Goal: Task Accomplishment & Management: Use online tool/utility

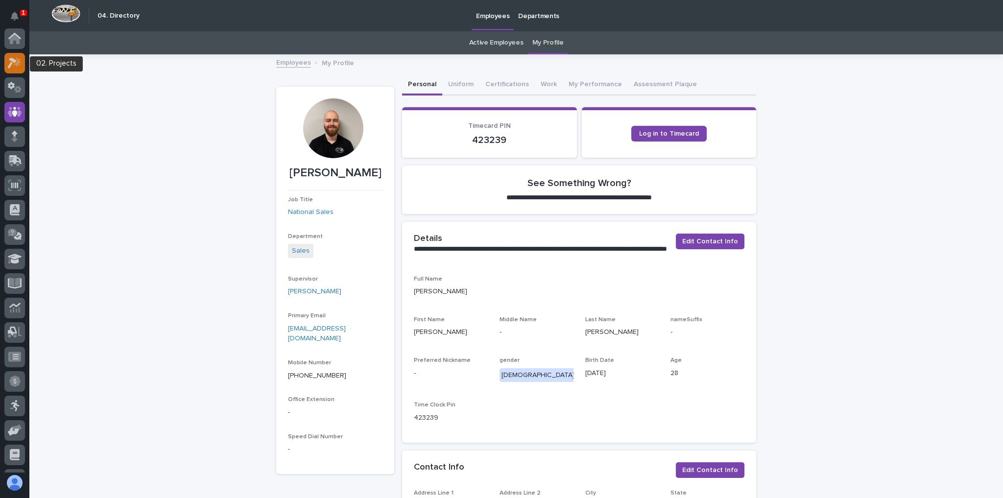
click at [22, 68] on div at bounding box center [14, 63] width 21 height 21
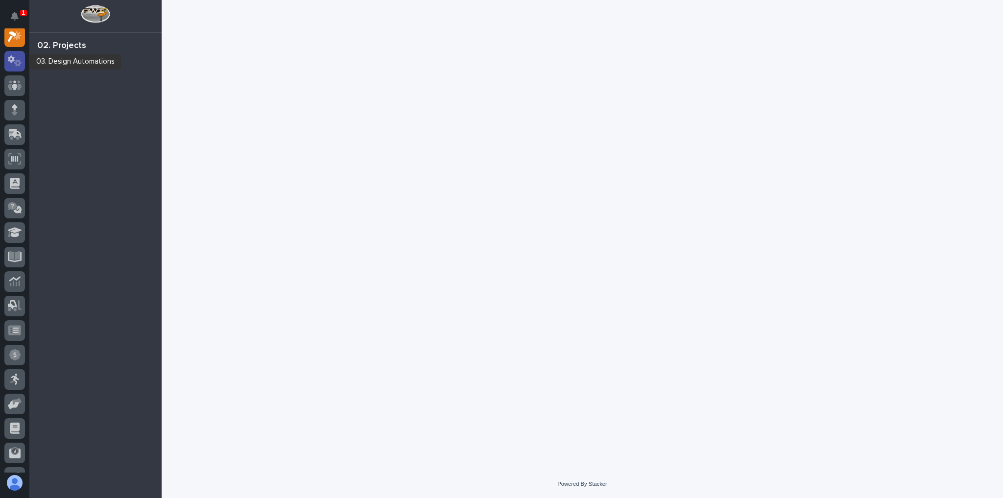
scroll to position [24, 0]
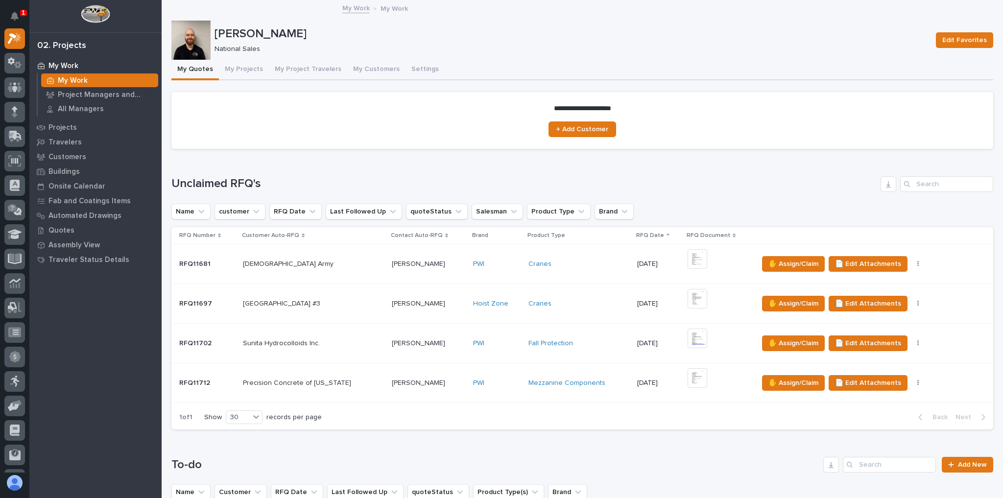
click at [378, 302] on td "Sunita Hydrocolloids Inc. Sunita Hydrocolloids Inc." at bounding box center [313, 344] width 149 height 40
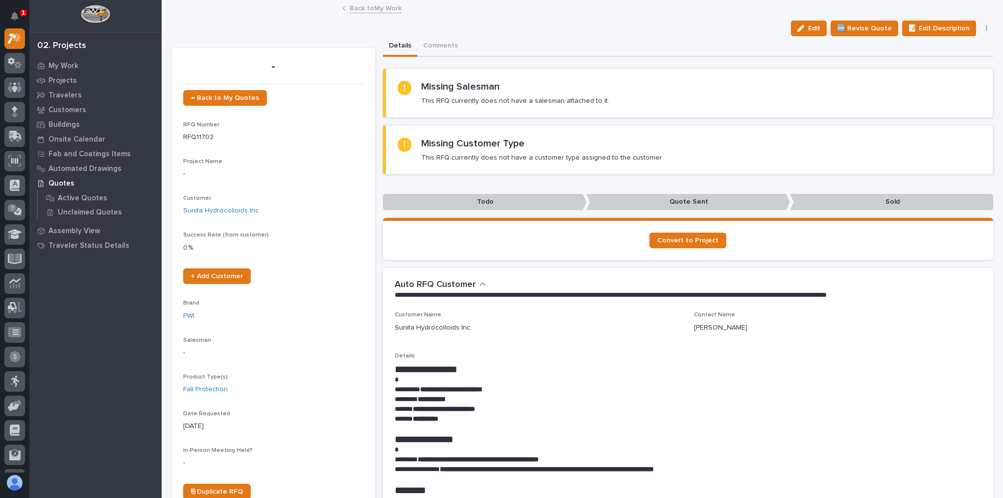
click at [384, 9] on link "Back to My Work" at bounding box center [376, 7] width 52 height 11
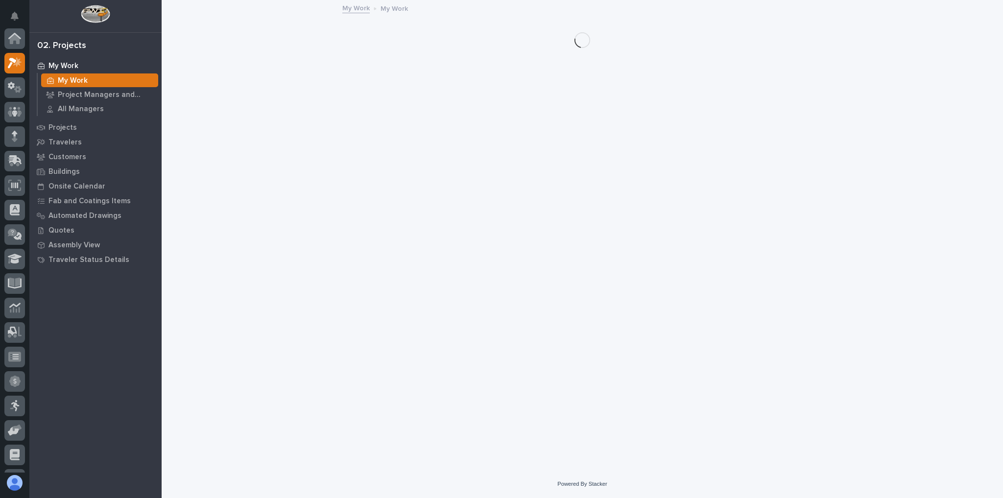
scroll to position [26, 0]
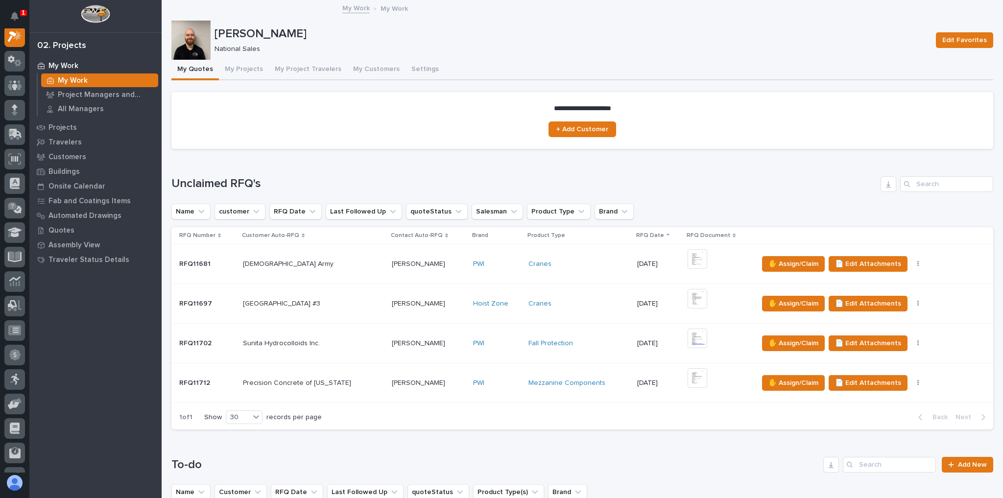
click at [206, 66] on button "My Quotes" at bounding box center [195, 70] width 48 height 21
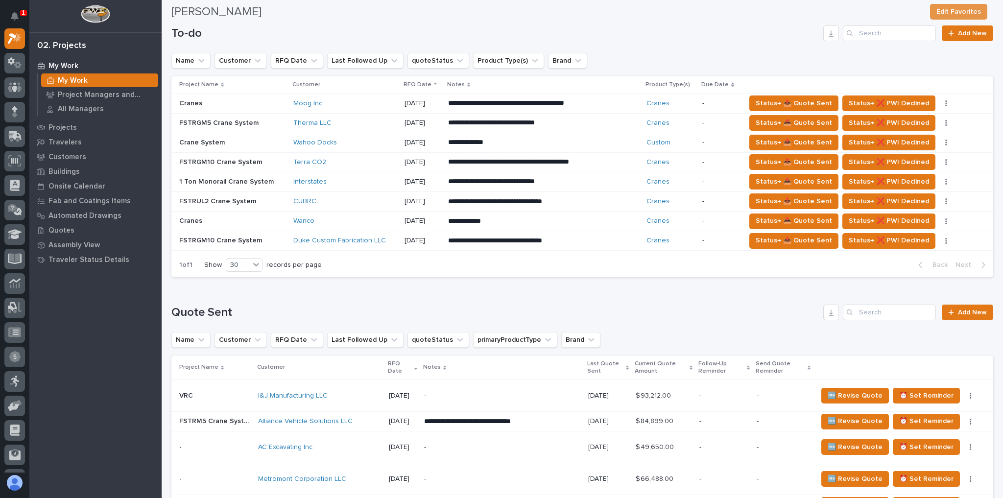
scroll to position [470, 0]
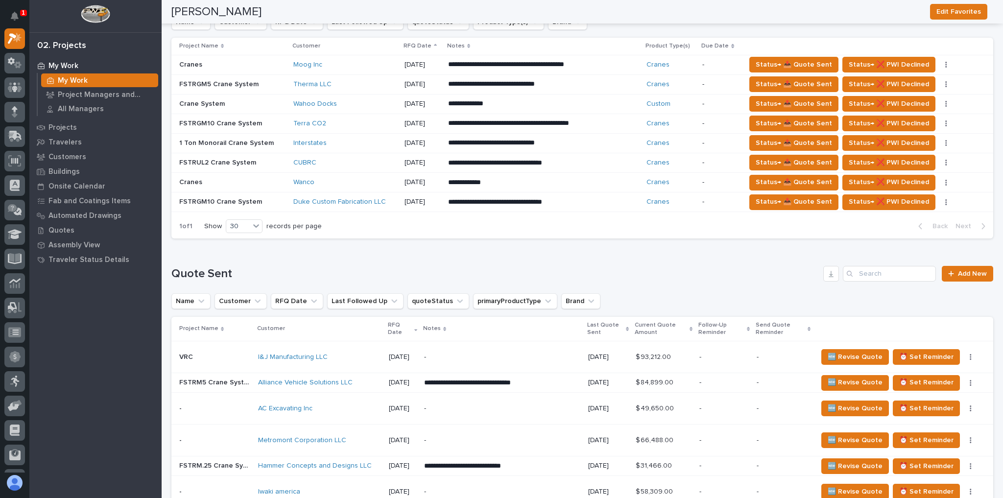
click at [359, 178] on div "Wanco" at bounding box center [344, 182] width 103 height 8
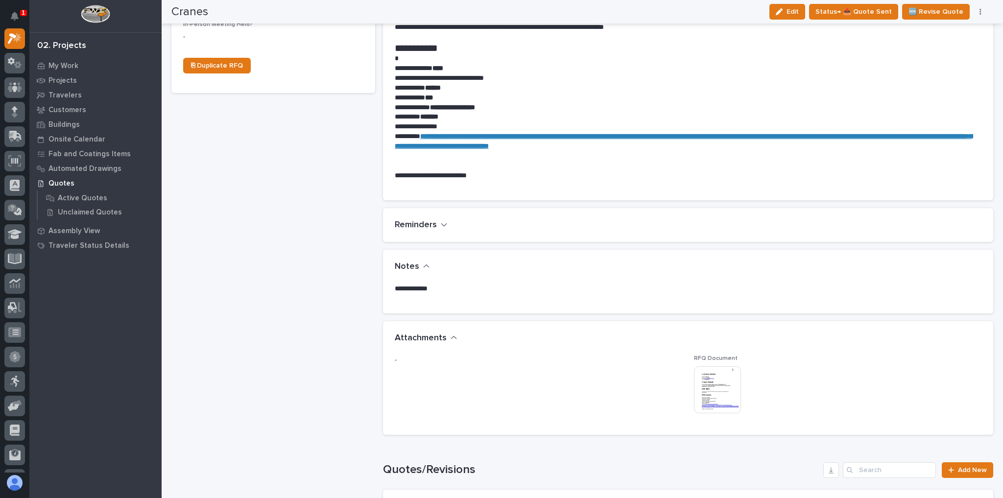
scroll to position [548, 0]
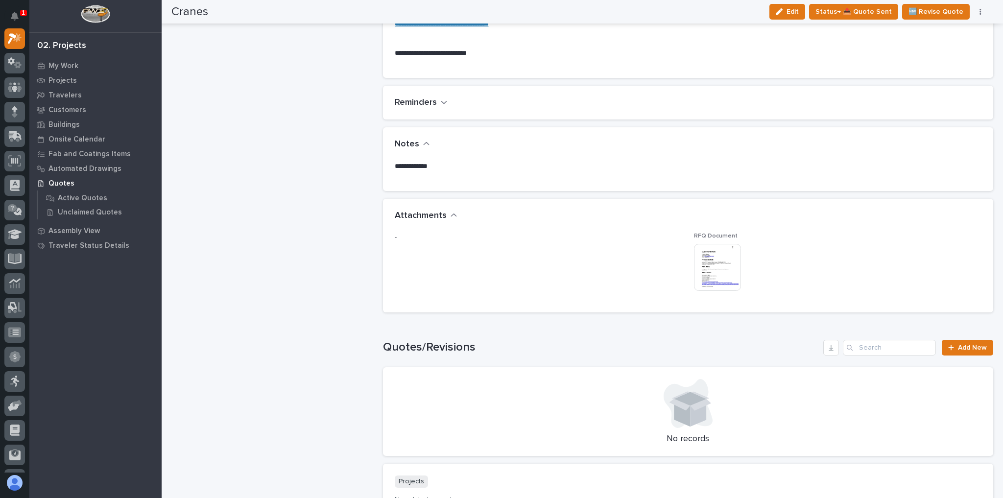
click at [735, 272] on img at bounding box center [717, 267] width 47 height 47
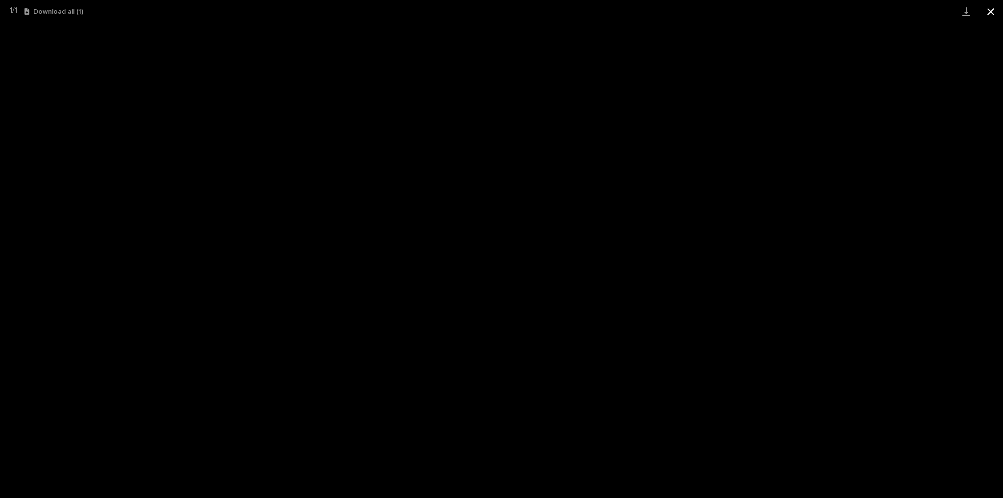
click at [987, 15] on button "Close gallery" at bounding box center [990, 11] width 24 height 23
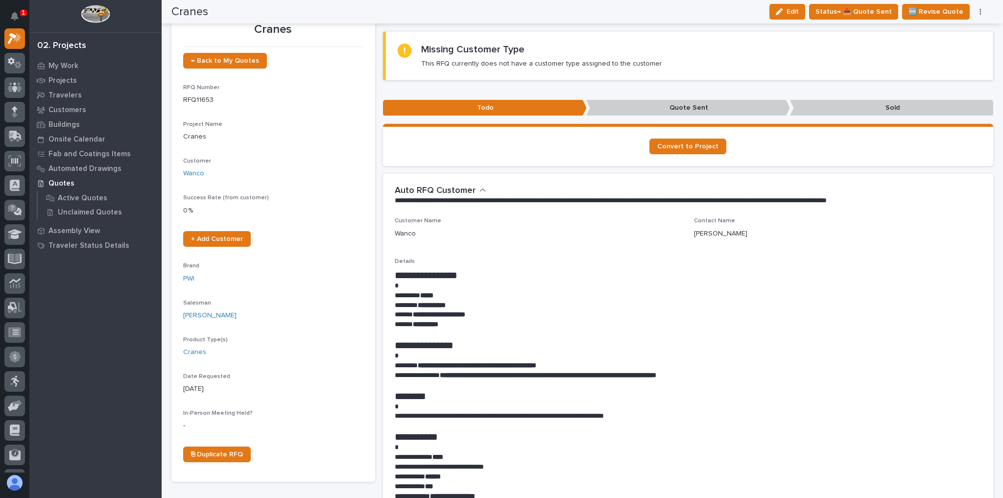
scroll to position [0, 0]
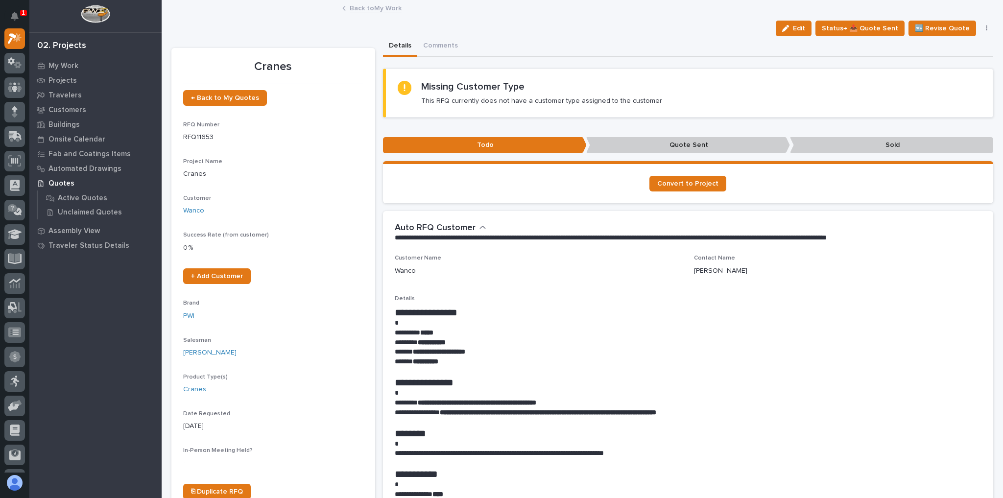
click at [367, 8] on link "Back to My Work" at bounding box center [376, 7] width 52 height 11
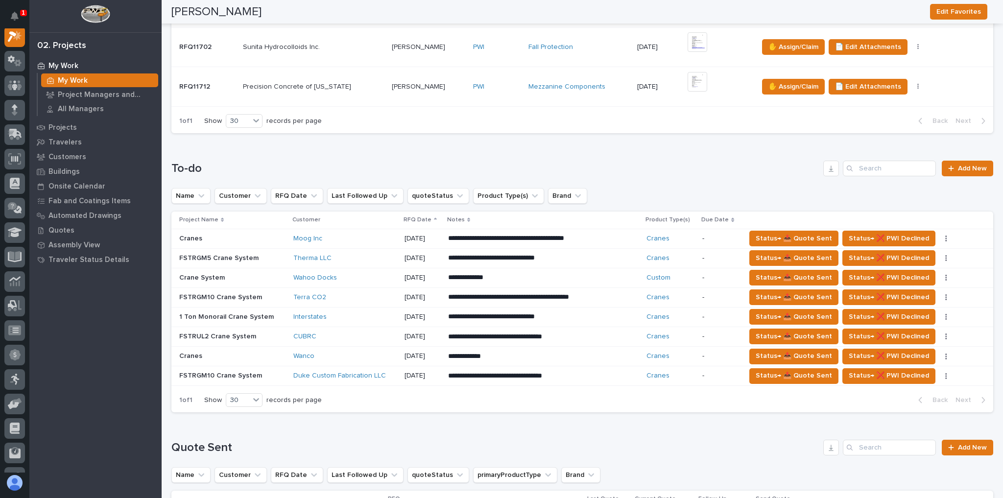
scroll to position [313, 0]
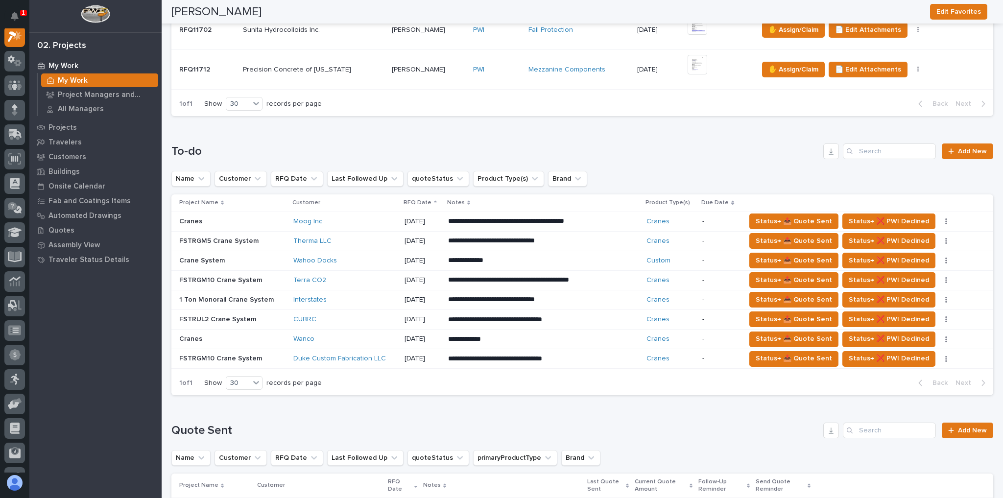
click at [366, 320] on div "CUBRC" at bounding box center [344, 319] width 103 height 8
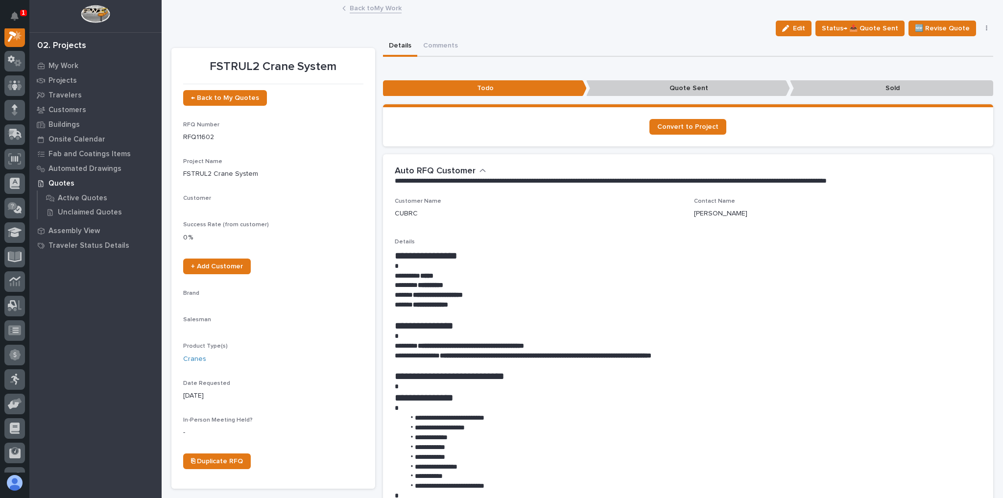
scroll to position [24, 0]
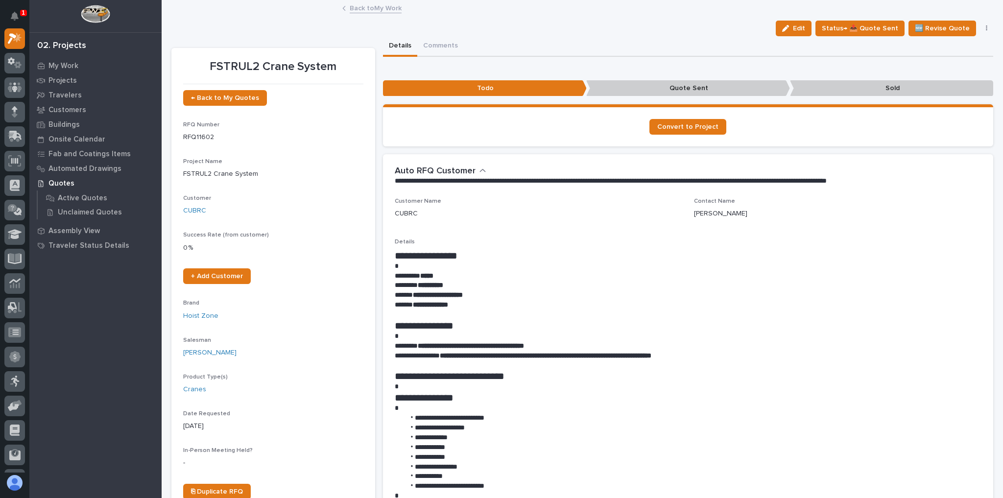
click at [357, 6] on link "Back to My Work" at bounding box center [376, 7] width 52 height 11
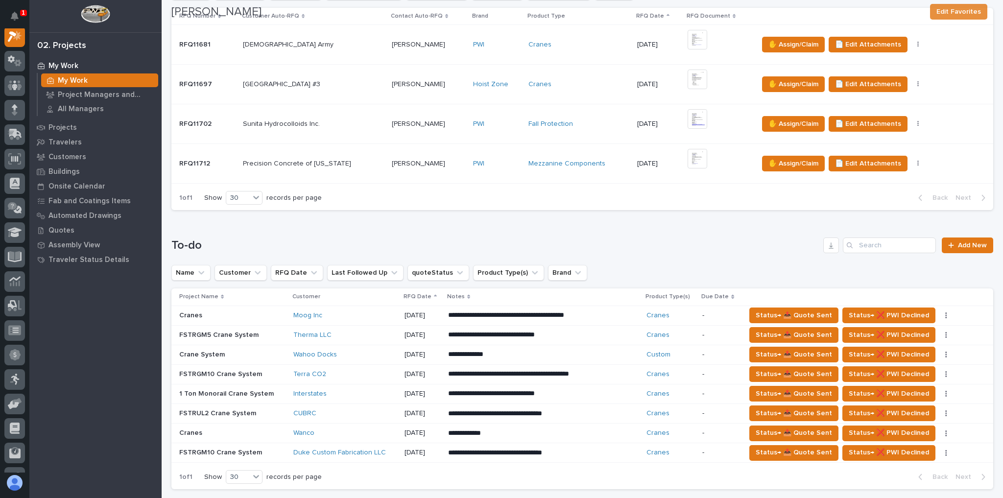
scroll to position [235, 0]
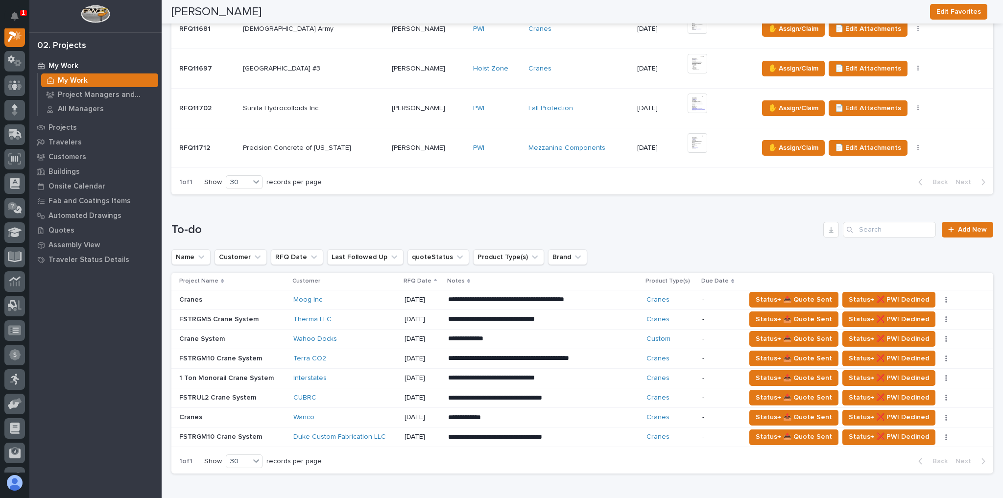
click at [598, 305] on p "**********" at bounding box center [533, 300] width 171 height 10
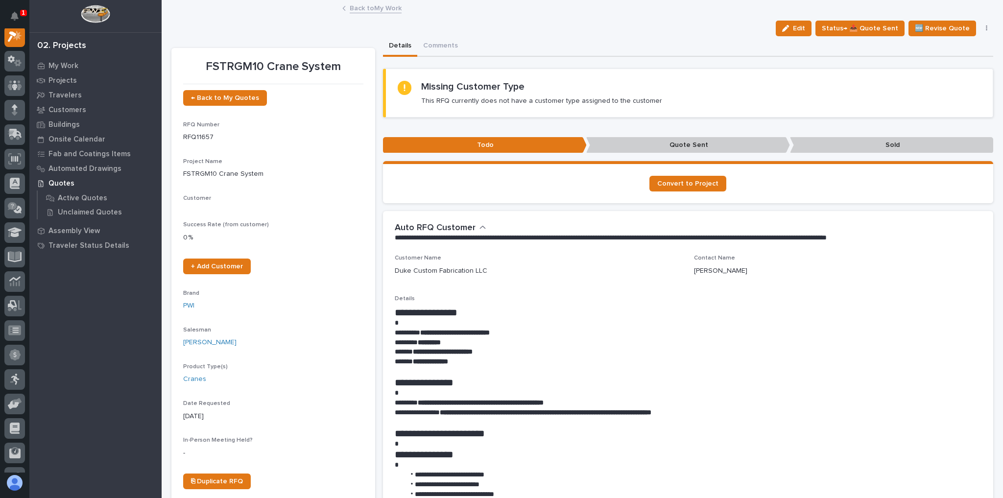
scroll to position [24, 0]
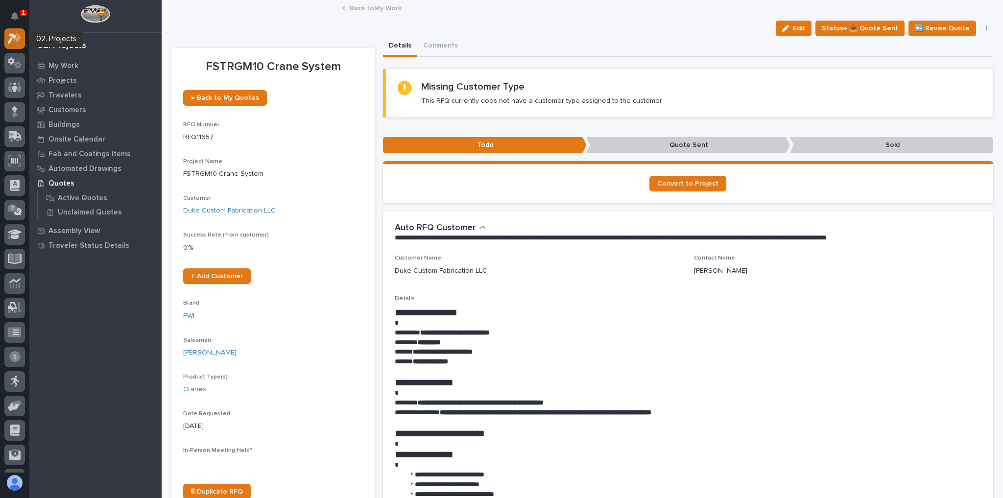
click at [23, 44] on div at bounding box center [14, 38] width 21 height 21
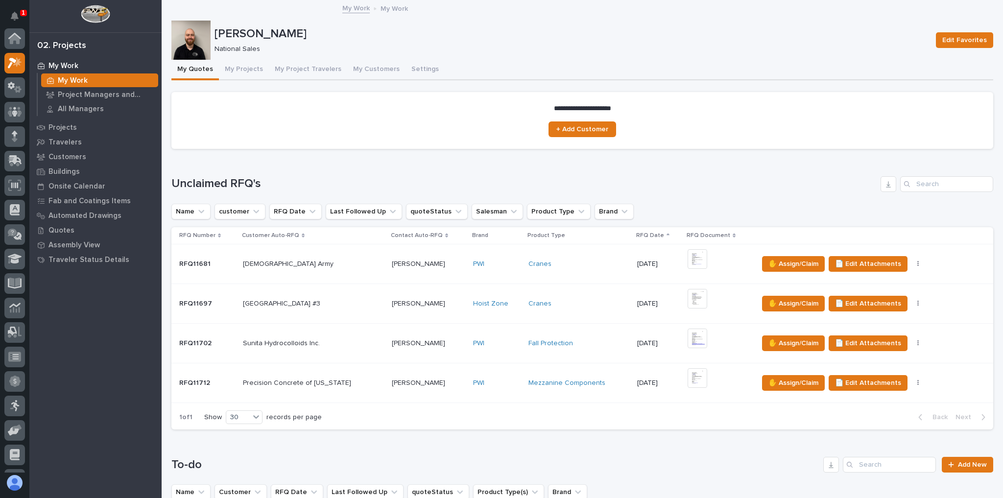
click at [238, 57] on div "Trent Kautzmann National Sales Edit Favorites" at bounding box center [582, 40] width 822 height 39
click at [243, 71] on button "My Projects" at bounding box center [244, 70] width 50 height 21
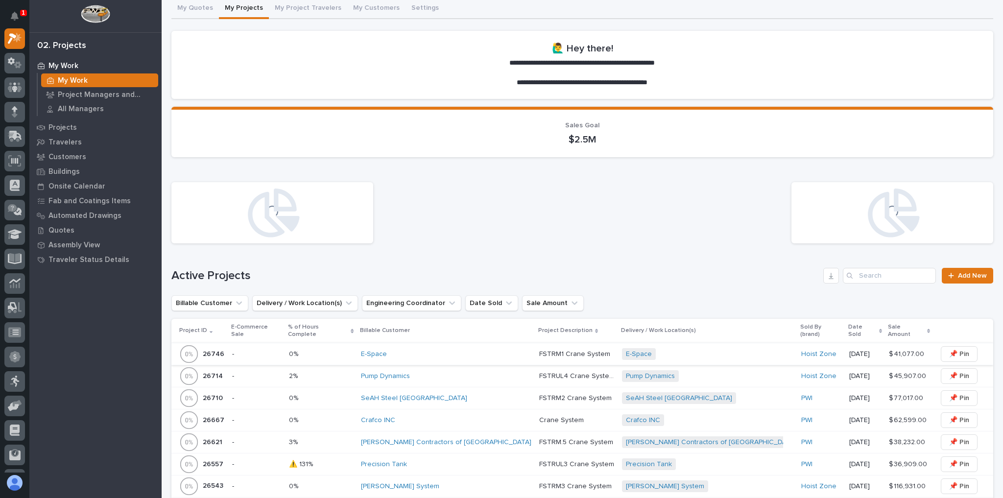
scroll to position [196, 0]
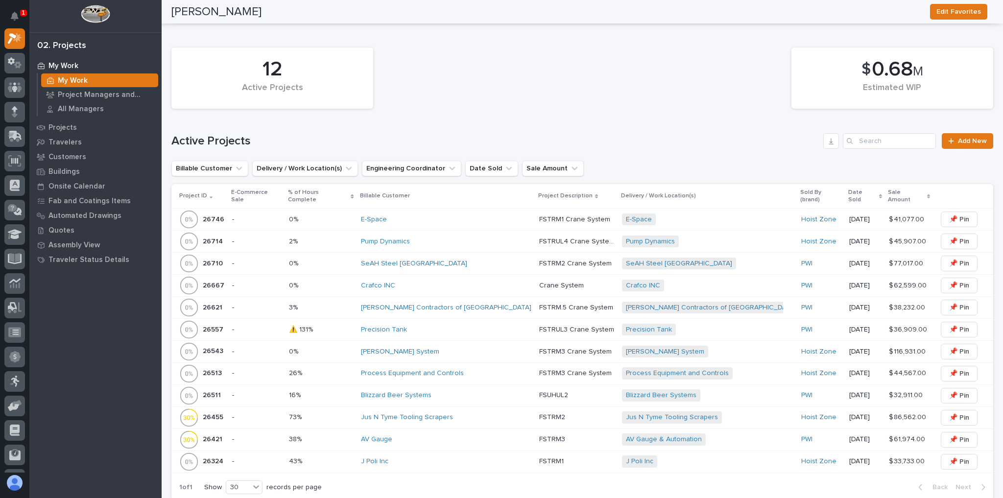
click at [428, 212] on div "E-Space" at bounding box center [446, 220] width 170 height 16
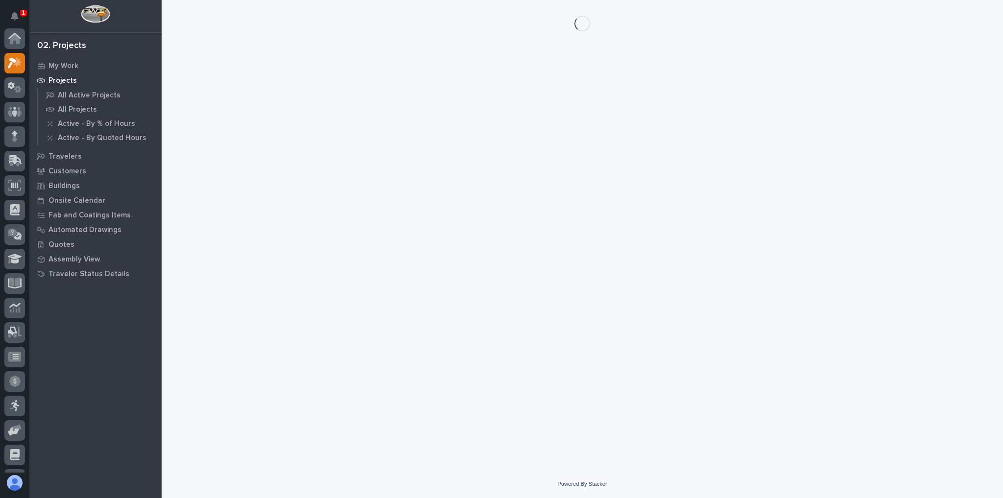
scroll to position [24, 0]
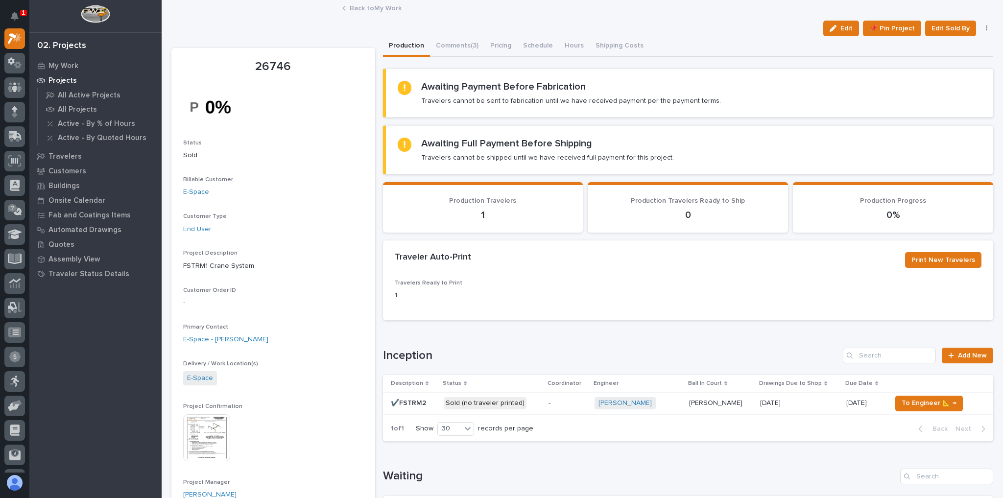
click at [359, 8] on link "Back to My Work" at bounding box center [376, 7] width 52 height 11
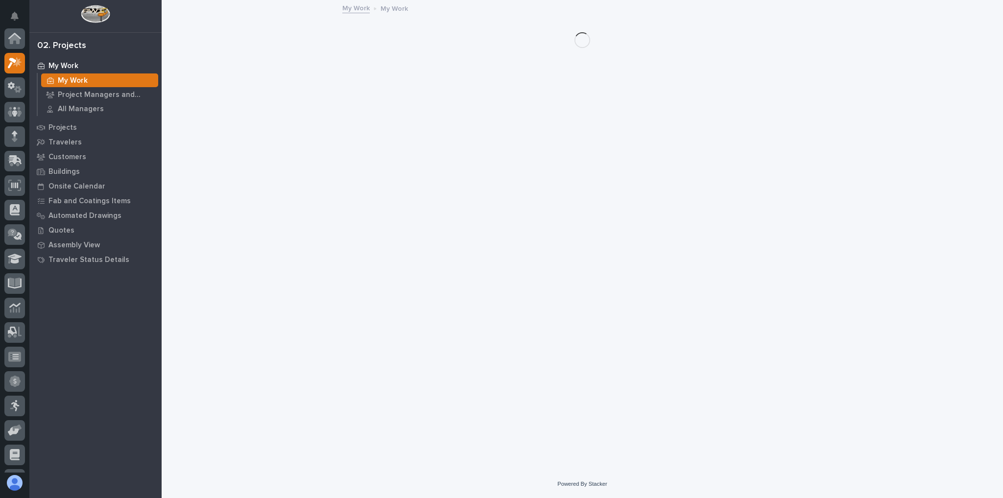
scroll to position [26, 0]
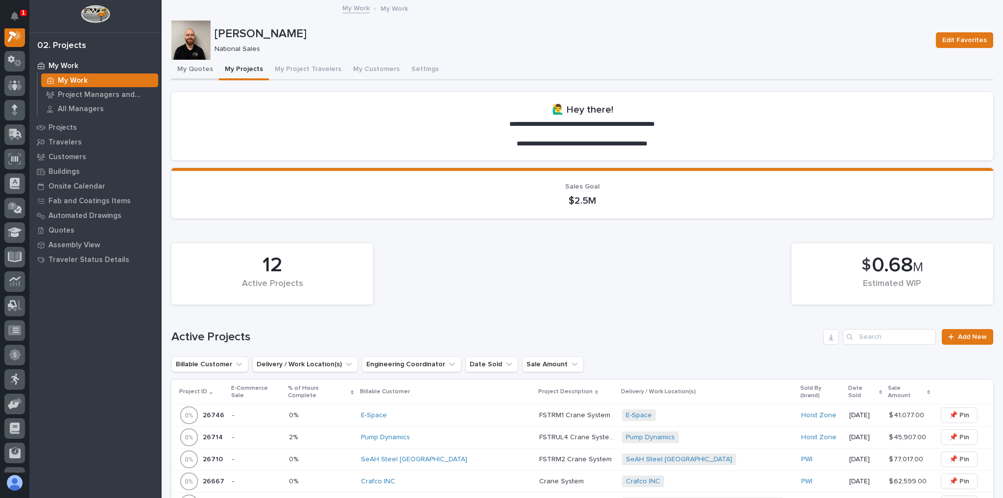
click at [201, 68] on button "My Quotes" at bounding box center [195, 70] width 48 height 21
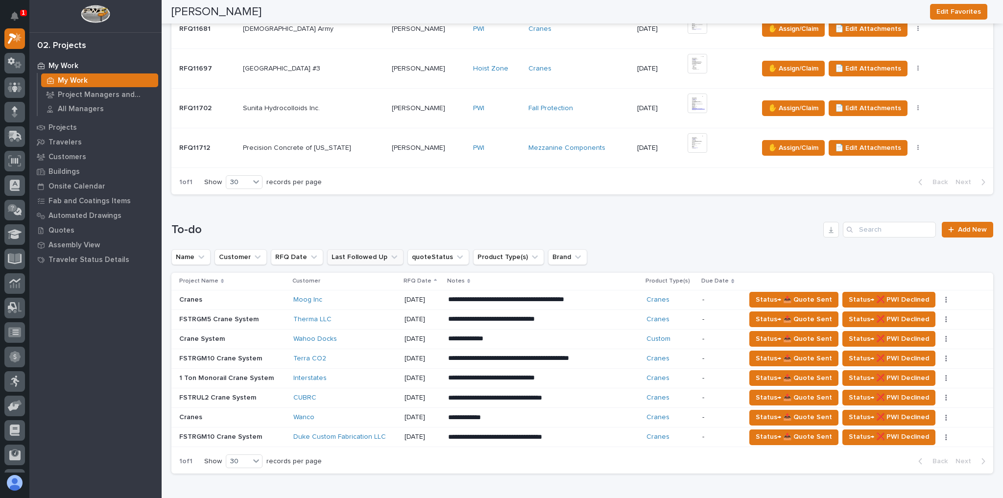
scroll to position [470, 0]
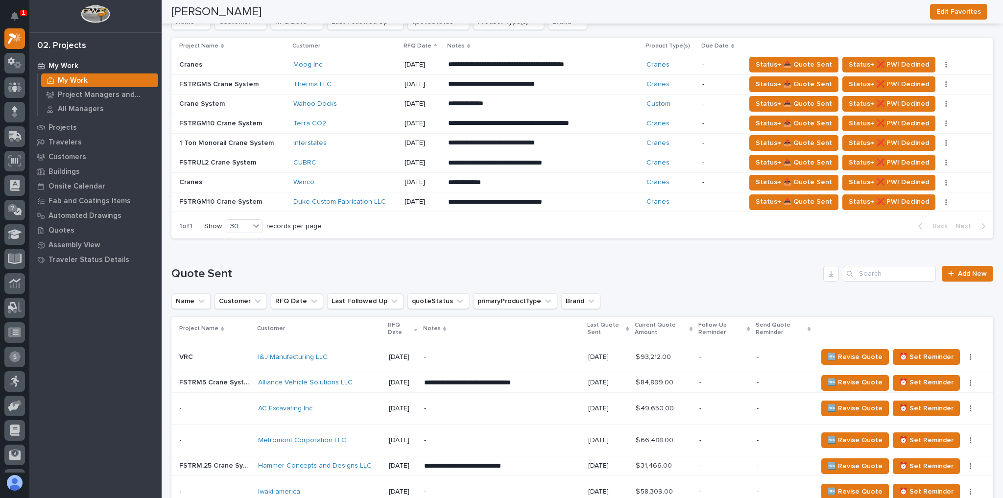
click at [389, 199] on div "Duke Custom Fabrication LLC" at bounding box center [344, 202] width 103 height 8
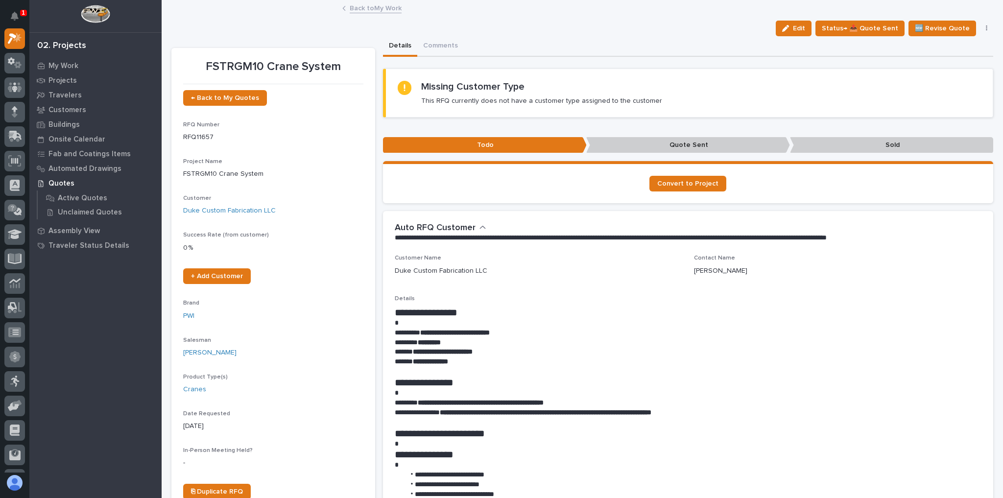
click at [376, 10] on link "Back to My Work" at bounding box center [376, 7] width 52 height 11
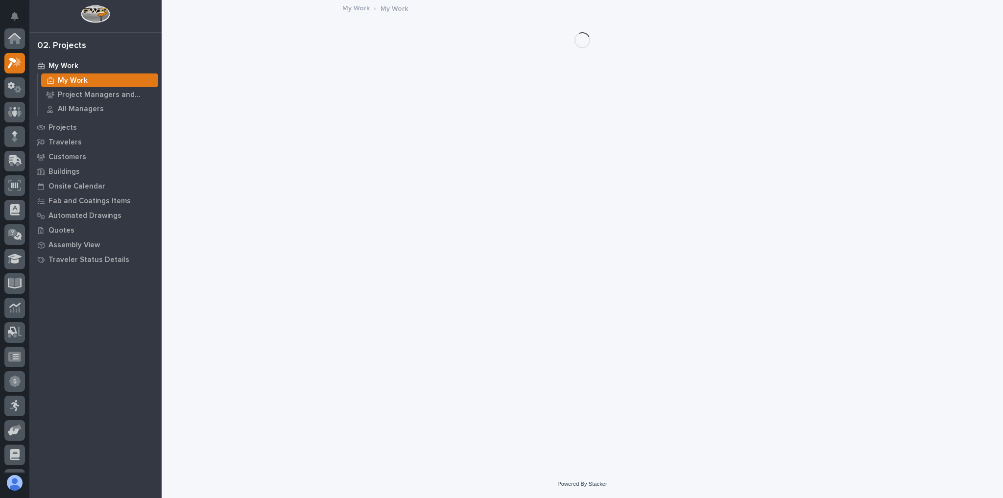
scroll to position [26, 0]
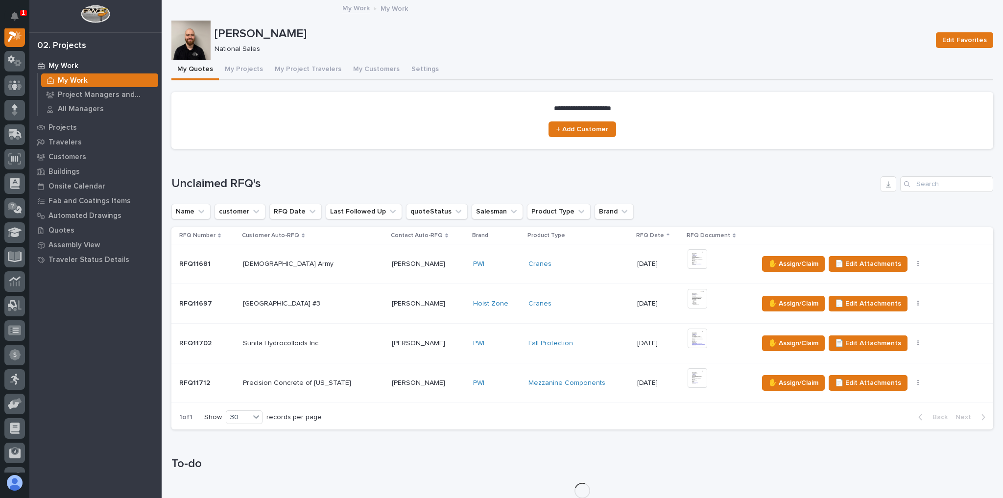
click at [604, 387] on div "Mezzanine Components" at bounding box center [578, 383] width 101 height 16
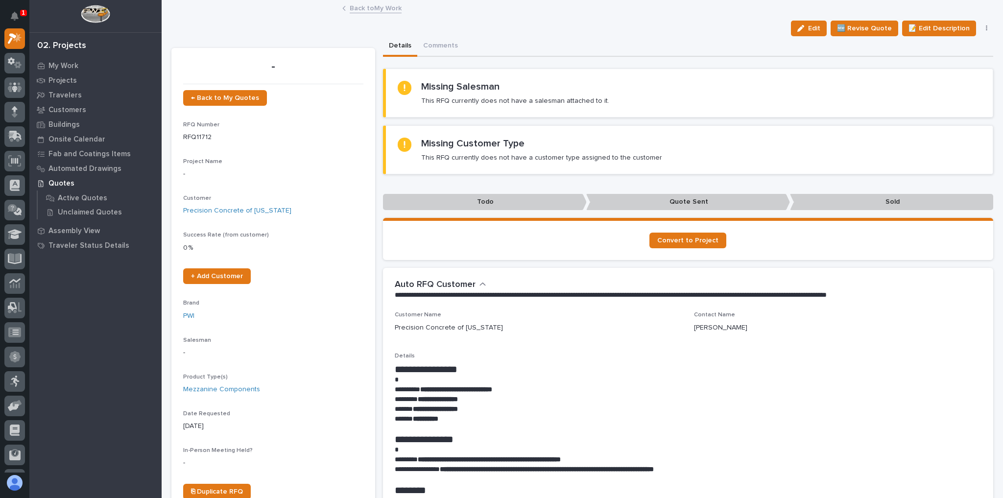
click at [388, 6] on link "Back to My Work" at bounding box center [376, 7] width 52 height 11
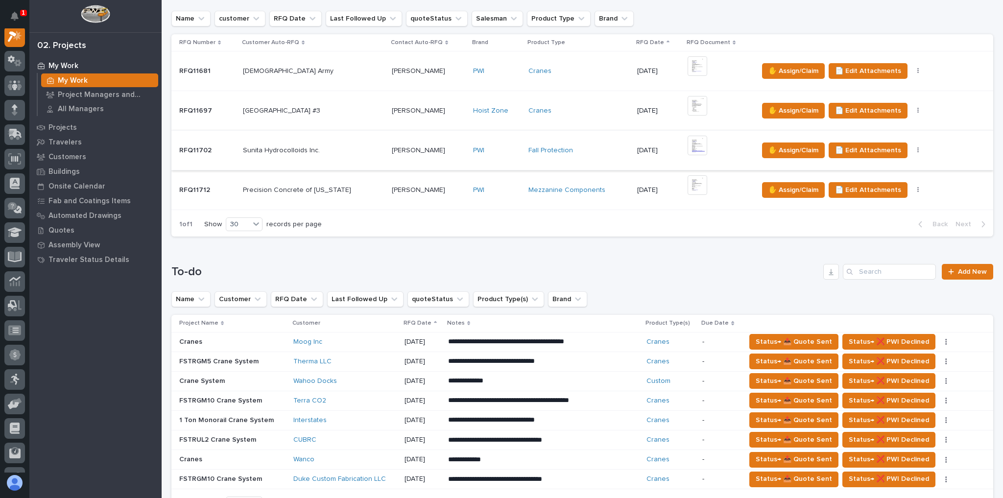
scroll to position [353, 0]
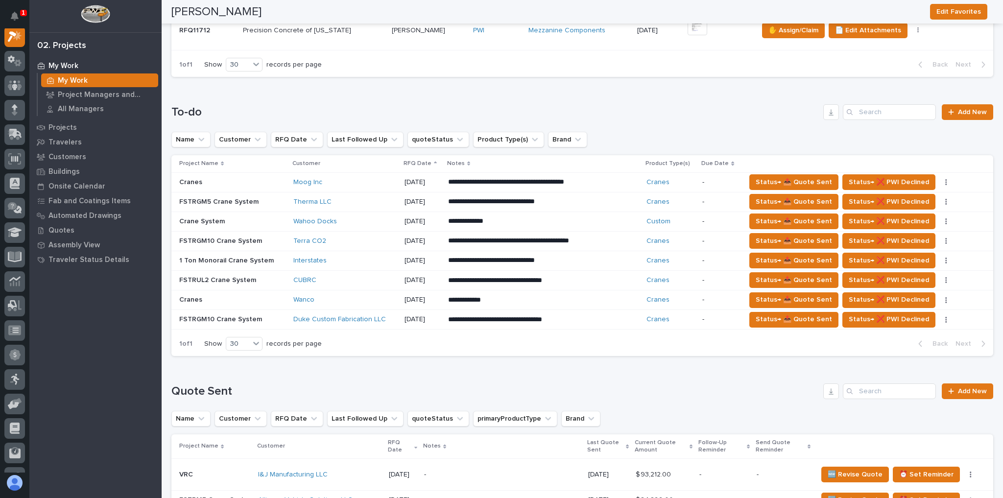
click at [522, 187] on p "**********" at bounding box center [533, 182] width 171 height 10
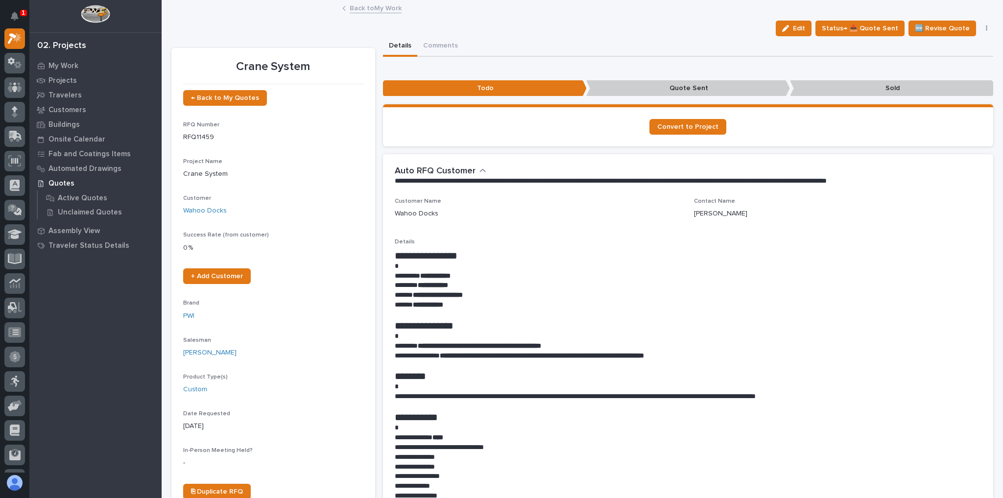
click at [372, 5] on link "Back to My Work" at bounding box center [376, 7] width 52 height 11
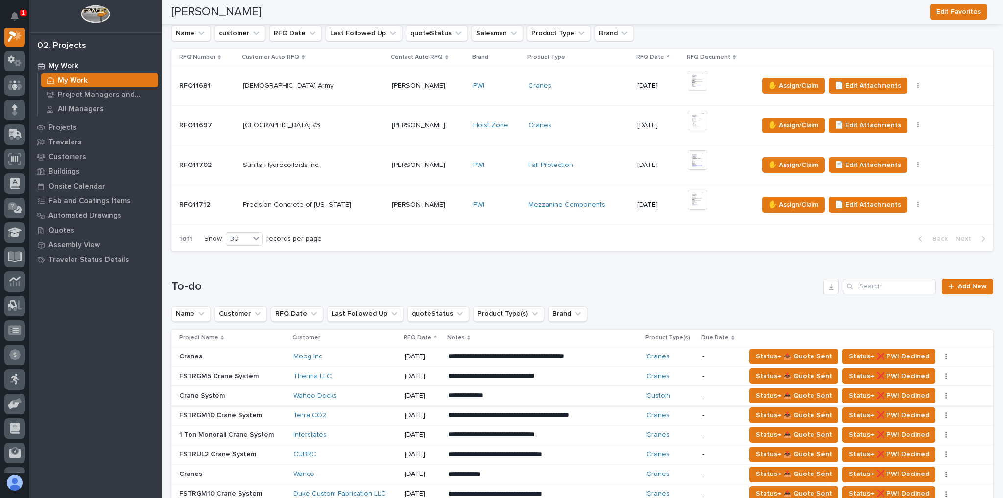
scroll to position [235, 0]
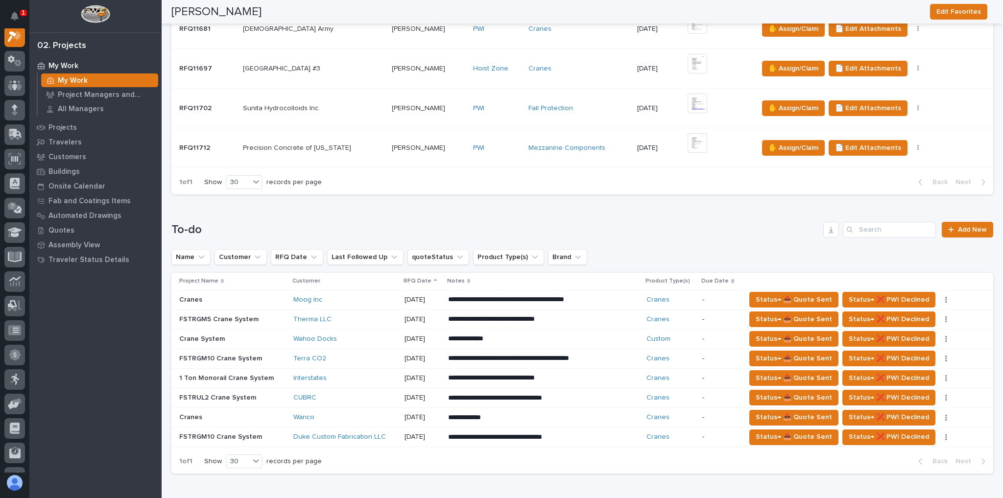
click at [403, 438] on td "08/06/2025" at bounding box center [423, 438] width 44 height 20
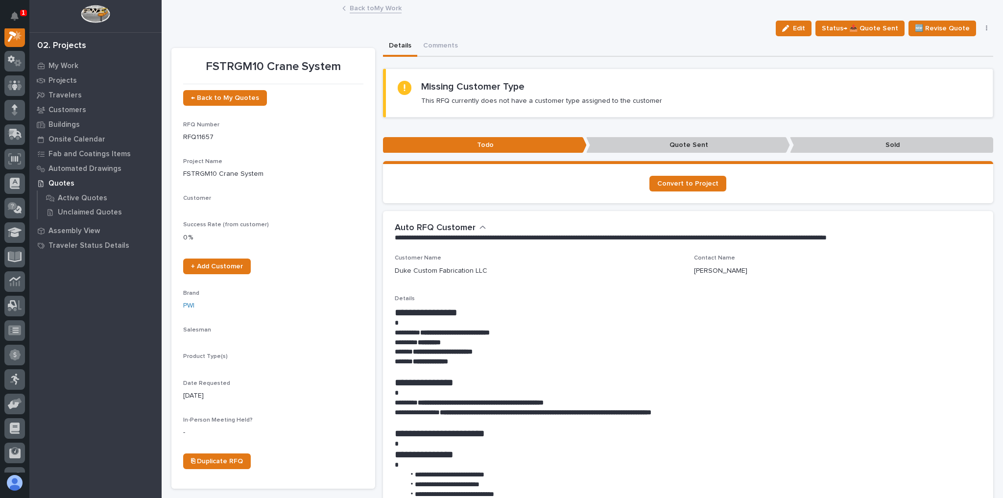
scroll to position [24, 0]
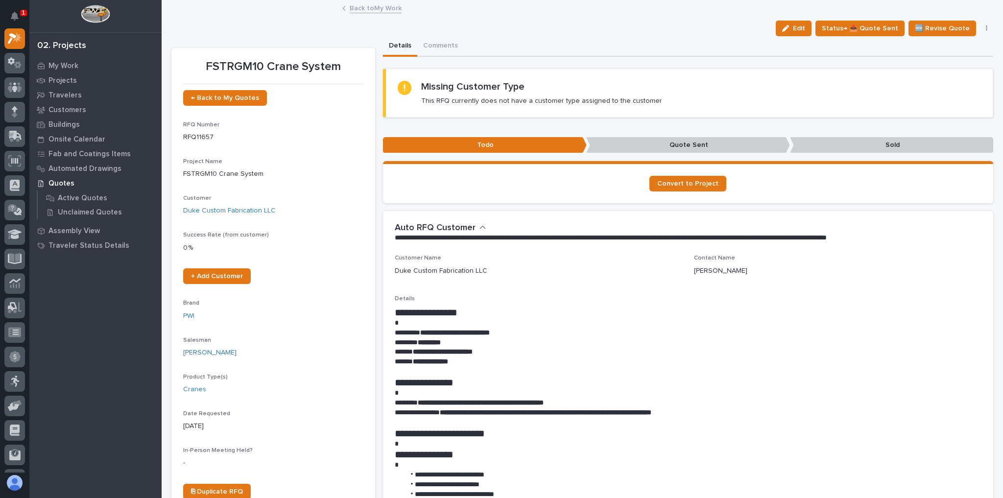
click at [378, 8] on link "Back to My Work" at bounding box center [376, 7] width 52 height 11
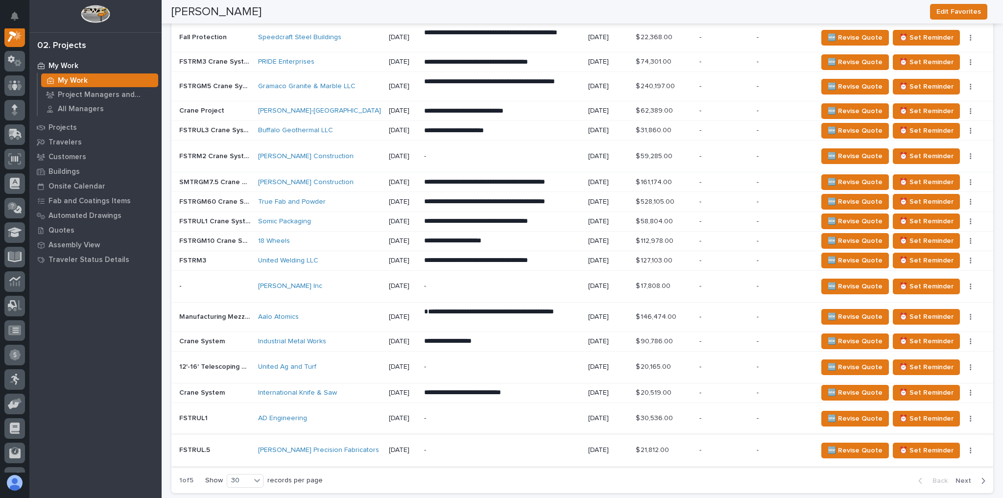
scroll to position [1136, 0]
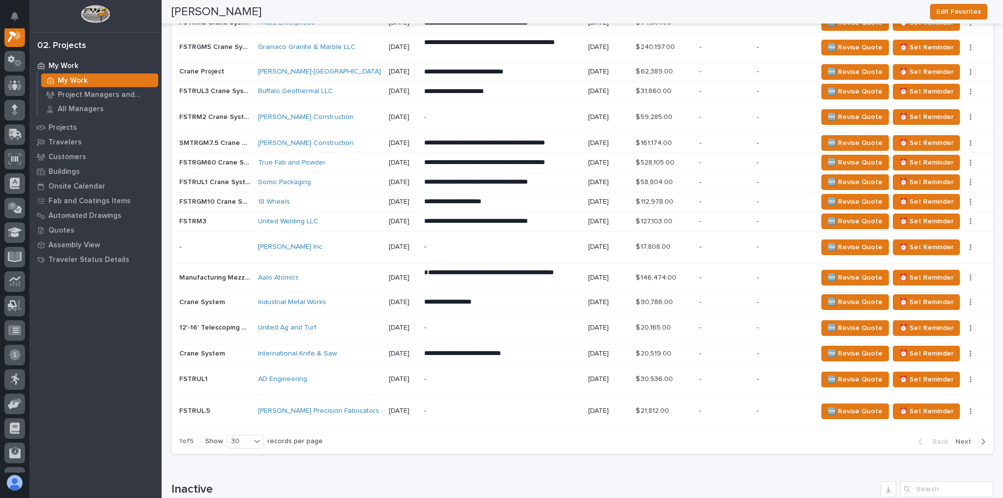
click at [977, 437] on div "button" at bounding box center [981, 441] width 8 height 9
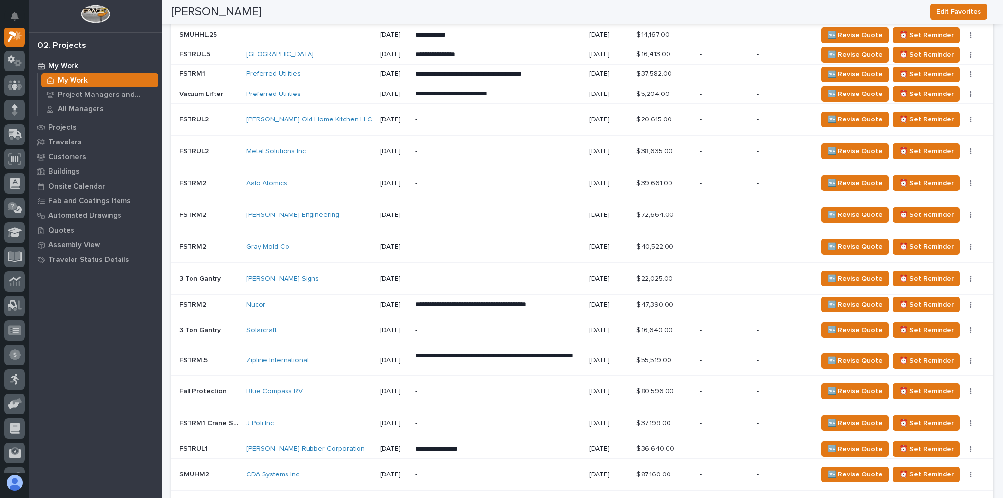
scroll to position [1167, 0]
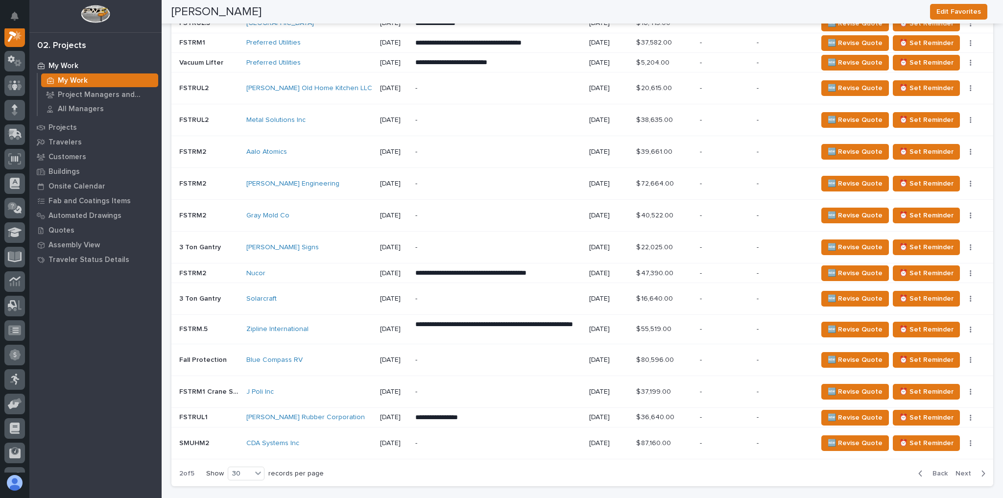
click at [976, 429] on td "🆕 Revise Quote ⏰ Set Reminder Status→ 👎 Rejected Status→ ⏳ Inactive 📝 Edit Desc…" at bounding box center [903, 444] width 180 height 32
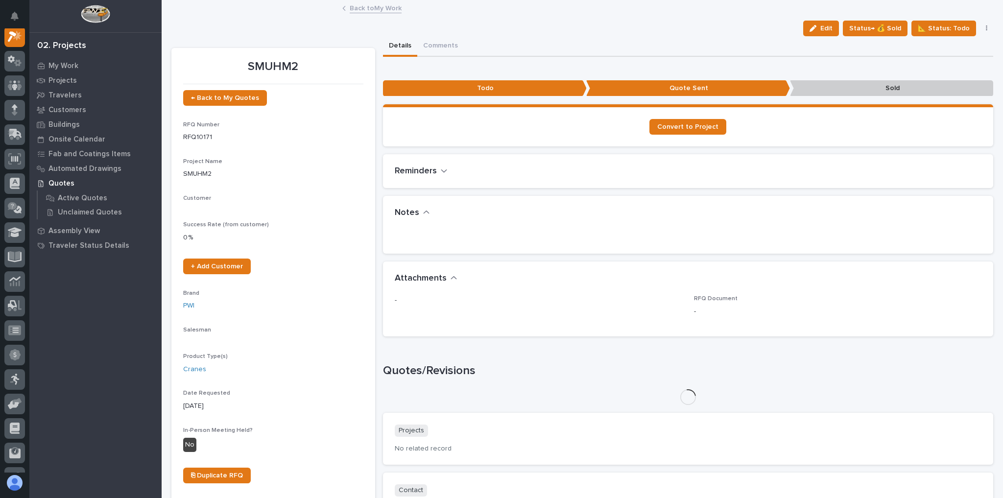
scroll to position [24, 0]
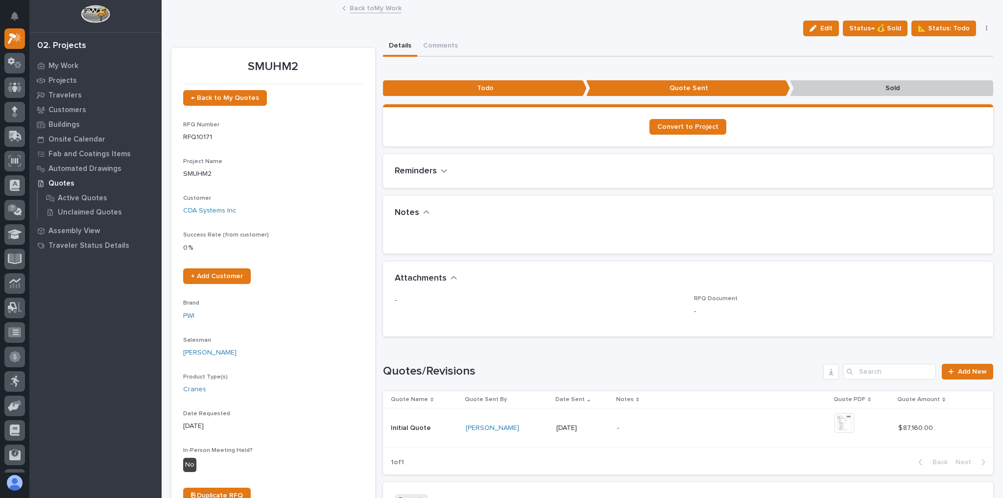
click at [380, 6] on link "Back to My Work" at bounding box center [376, 7] width 52 height 11
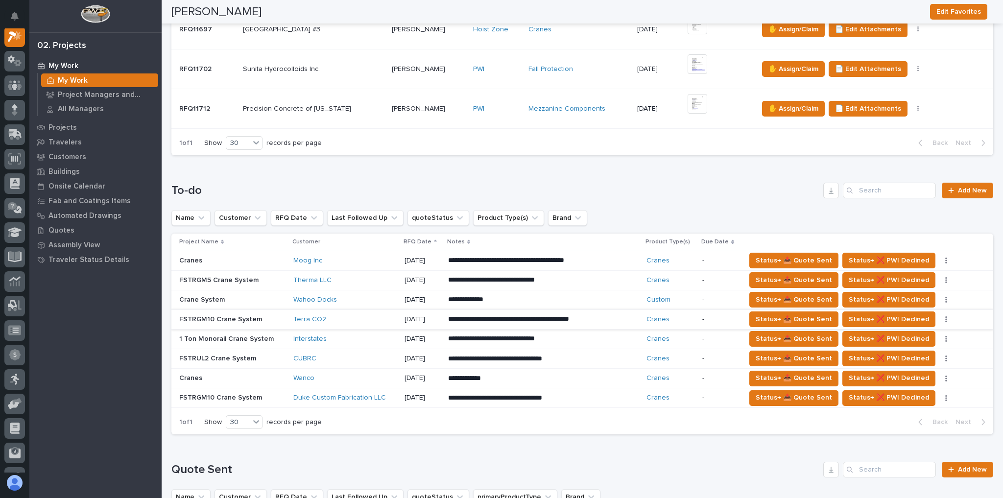
scroll to position [548, 0]
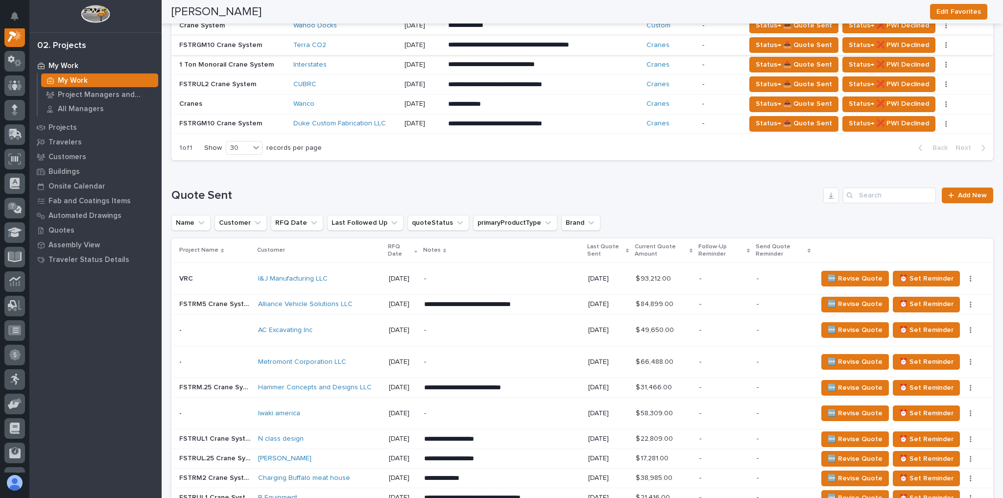
drag, startPoint x: 673, startPoint y: 163, endPoint x: 670, endPoint y: 170, distance: 7.9
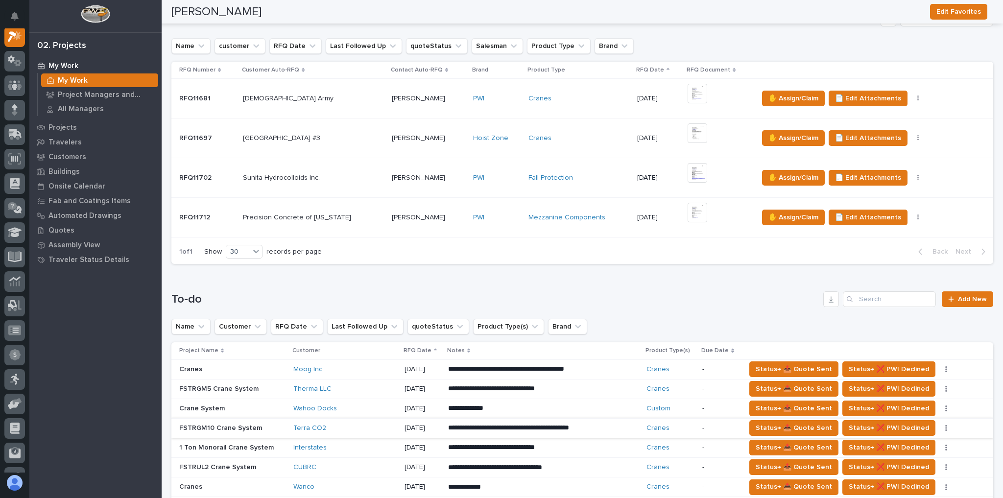
scroll to position [157, 0]
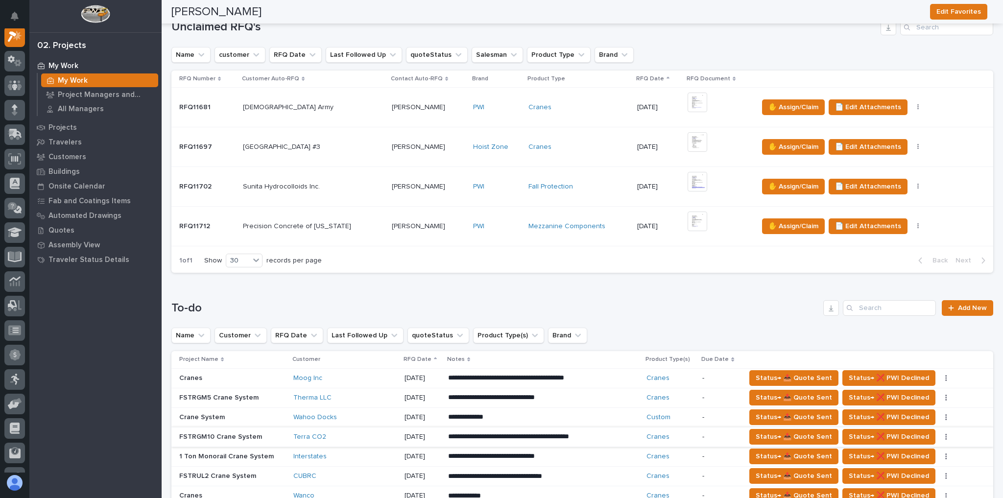
click at [612, 223] on div "Mezzanine Components" at bounding box center [578, 226] width 101 height 8
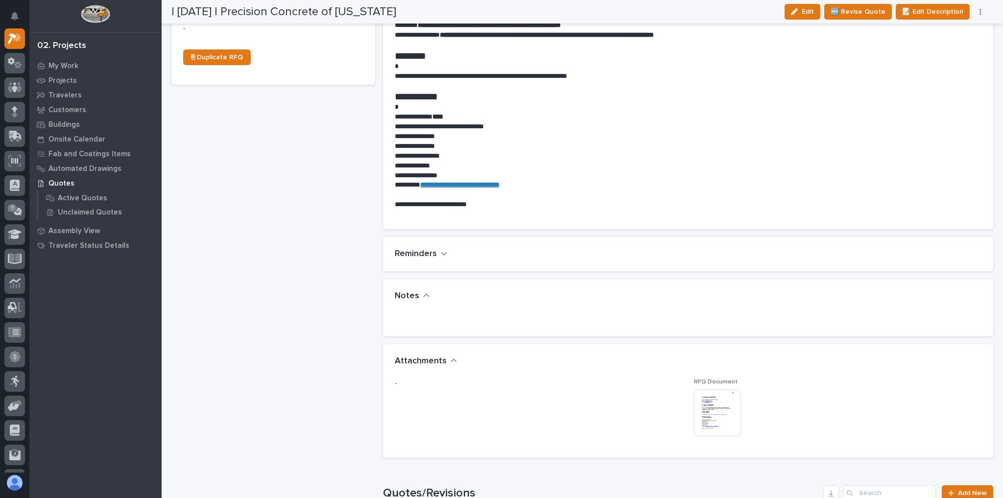
scroll to position [548, 0]
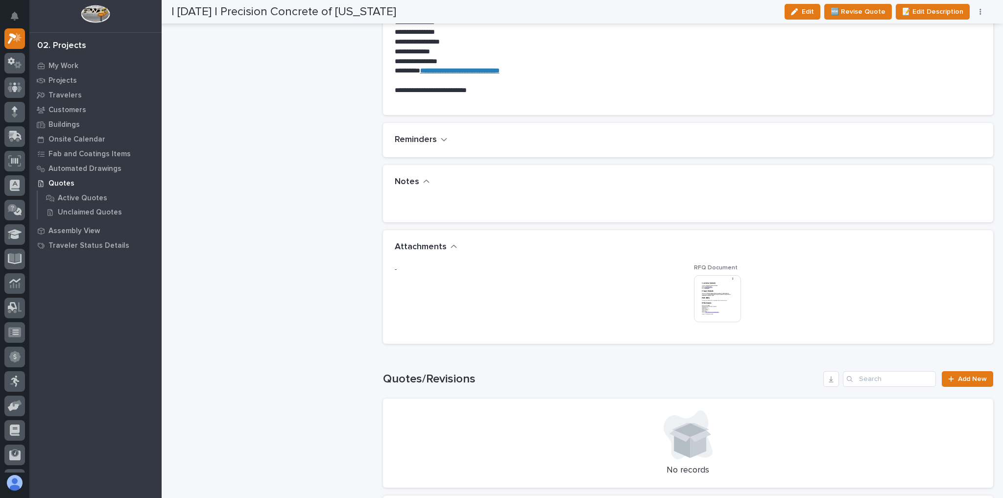
click at [717, 290] on img at bounding box center [717, 298] width 47 height 47
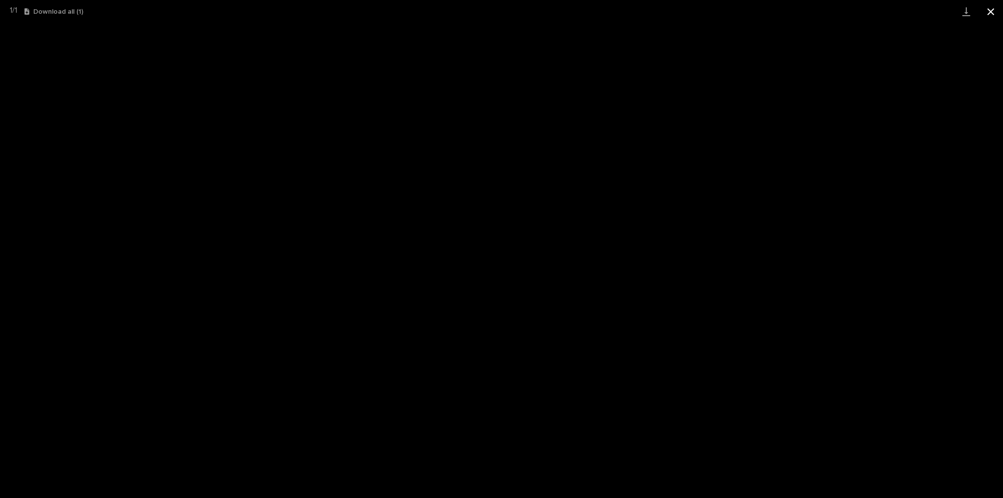
click at [985, 9] on button "Close gallery" at bounding box center [990, 11] width 24 height 23
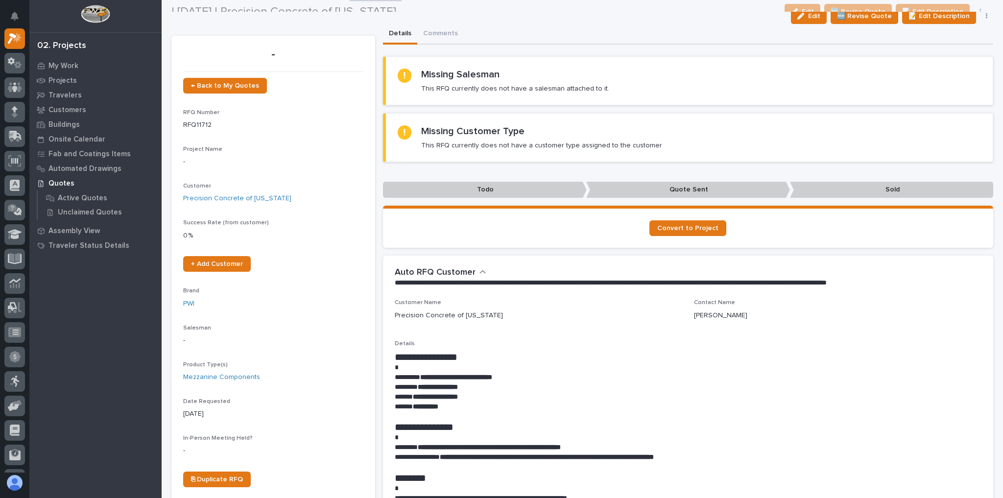
scroll to position [0, 0]
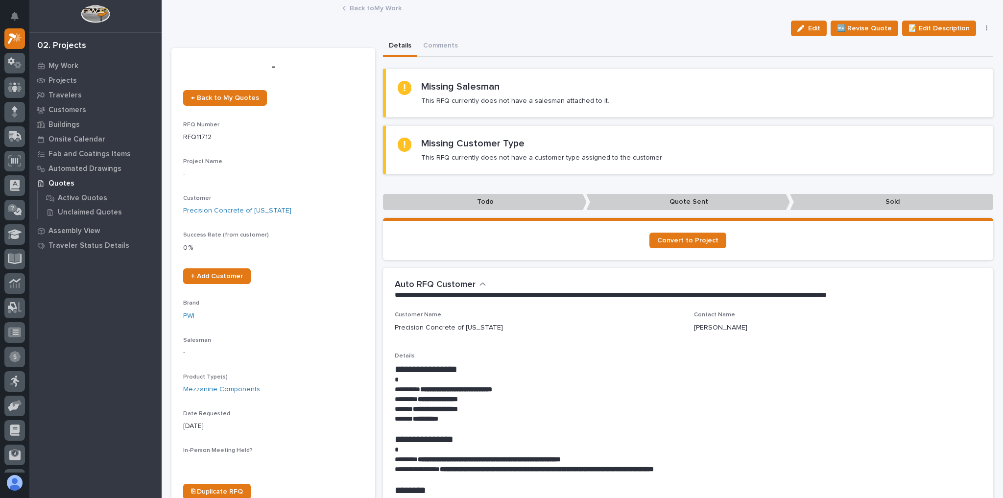
click at [376, 7] on link "Back to My Work" at bounding box center [376, 7] width 52 height 11
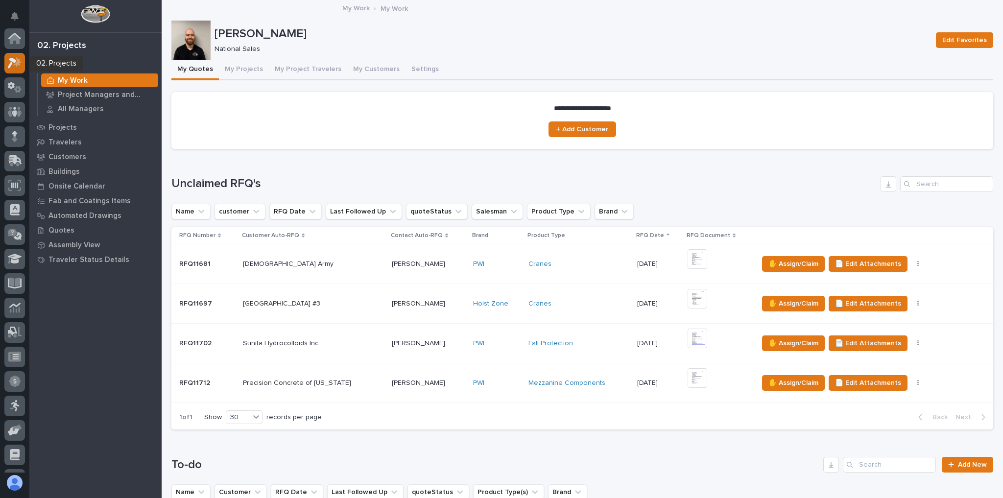
click at [10, 63] on icon at bounding box center [12, 63] width 9 height 11
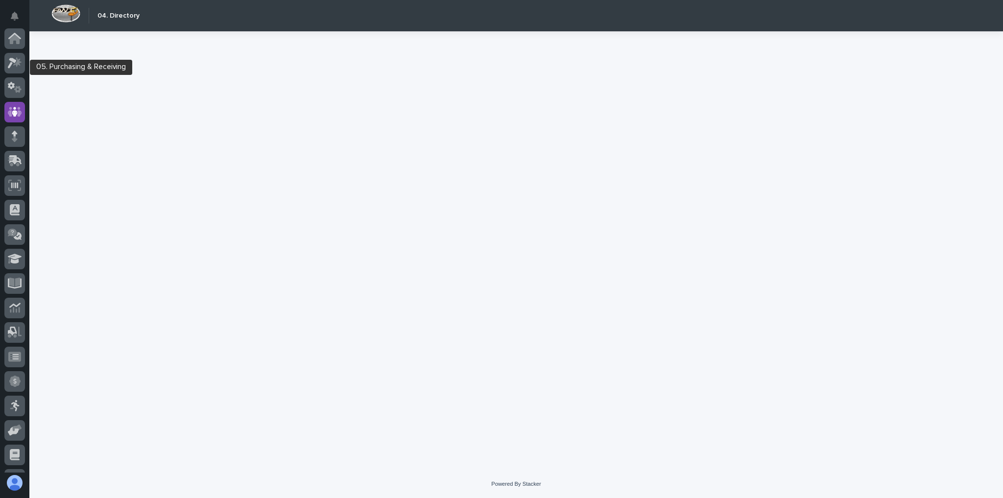
scroll to position [70, 0]
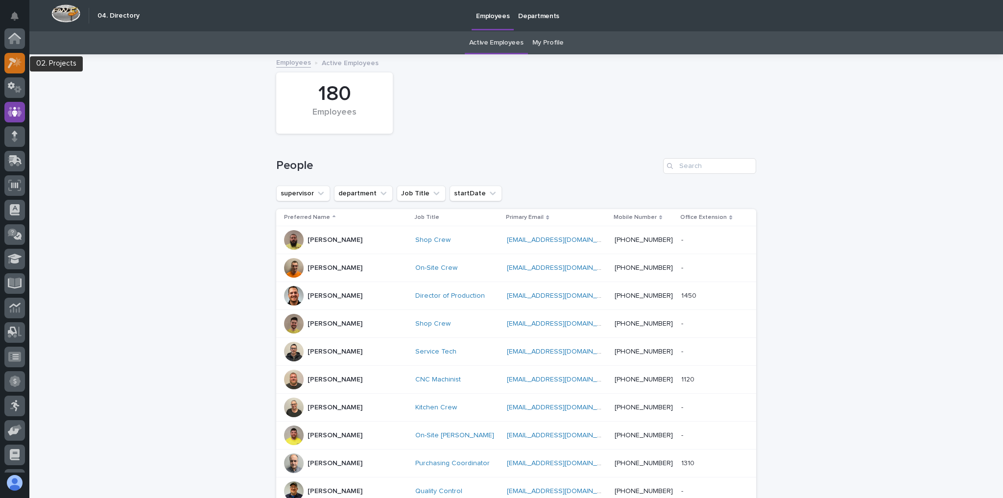
click at [20, 69] on div at bounding box center [14, 63] width 21 height 21
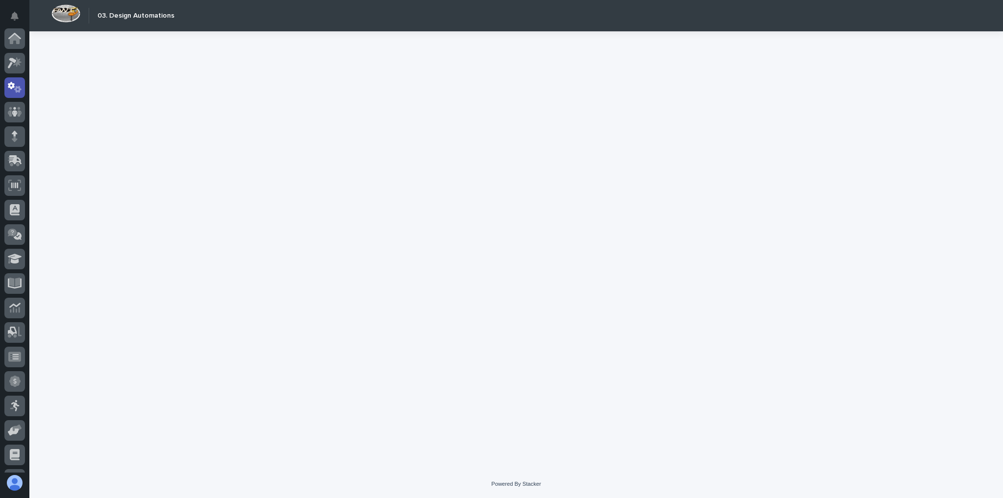
scroll to position [49, 0]
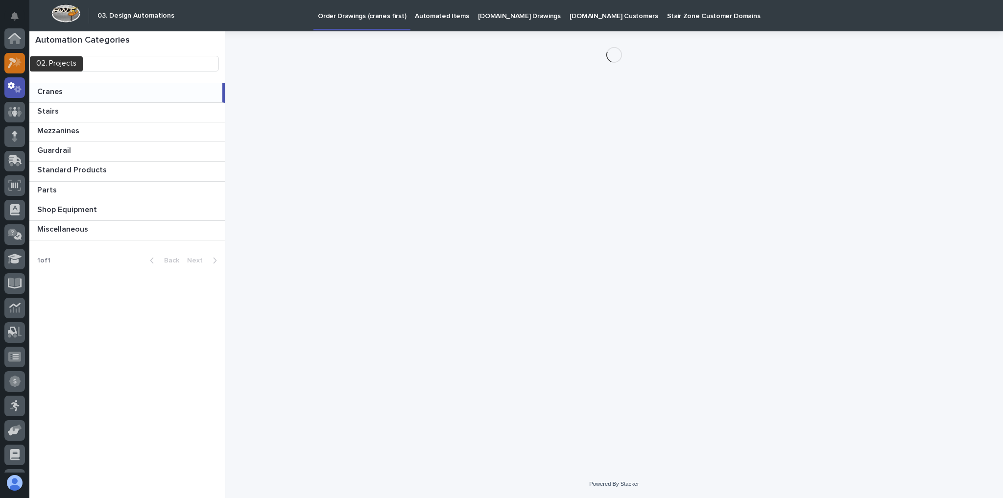
click at [19, 60] on icon at bounding box center [17, 62] width 8 height 10
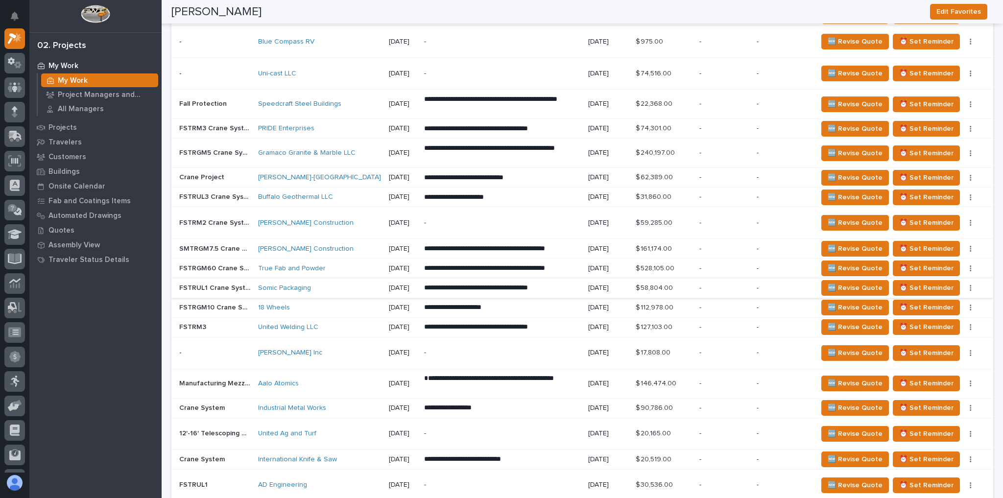
scroll to position [1058, 0]
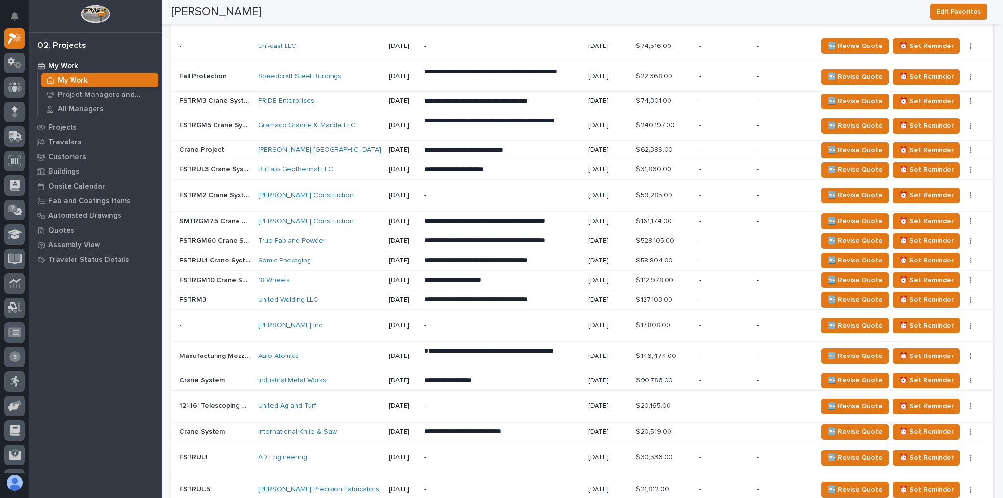
click at [350, 373] on div "Industrial Metal Works" at bounding box center [319, 381] width 123 height 16
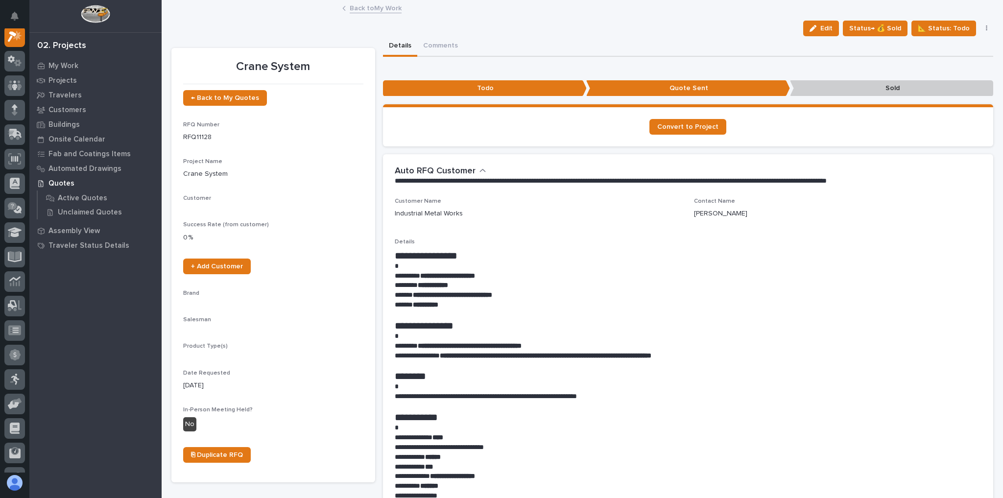
scroll to position [24, 0]
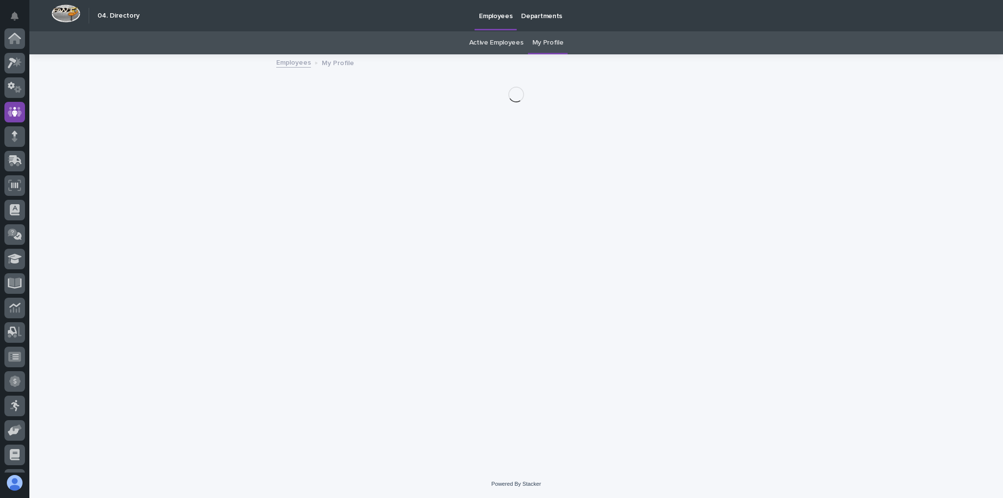
scroll to position [70, 0]
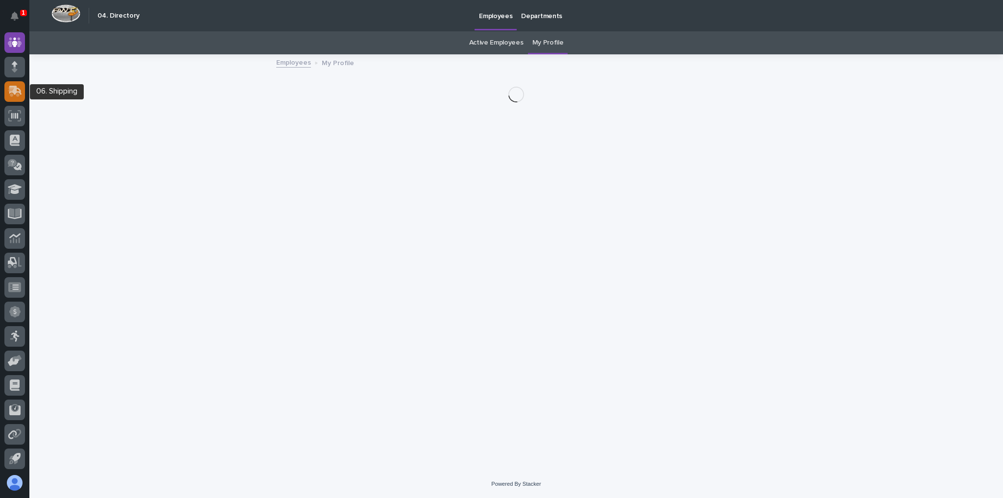
click at [19, 95] on icon at bounding box center [15, 91] width 14 height 11
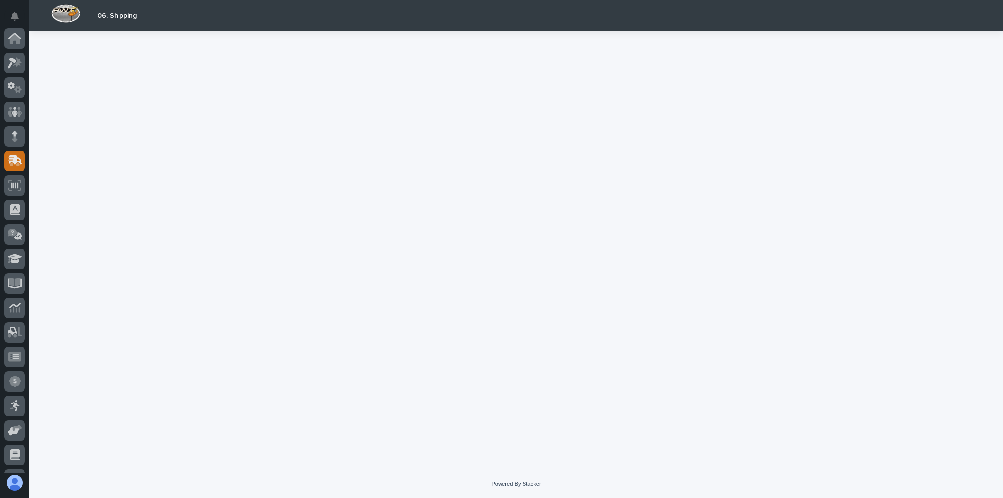
scroll to position [70, 0]
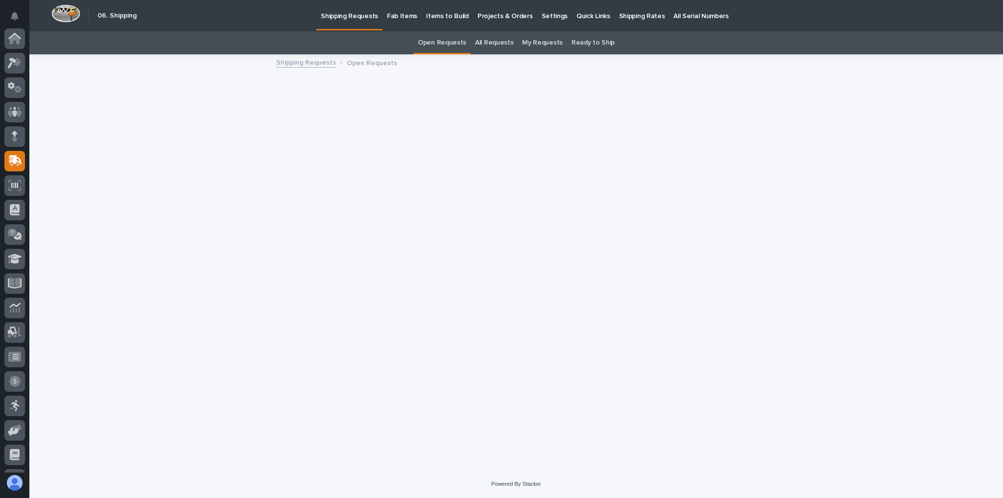
scroll to position [70, 0]
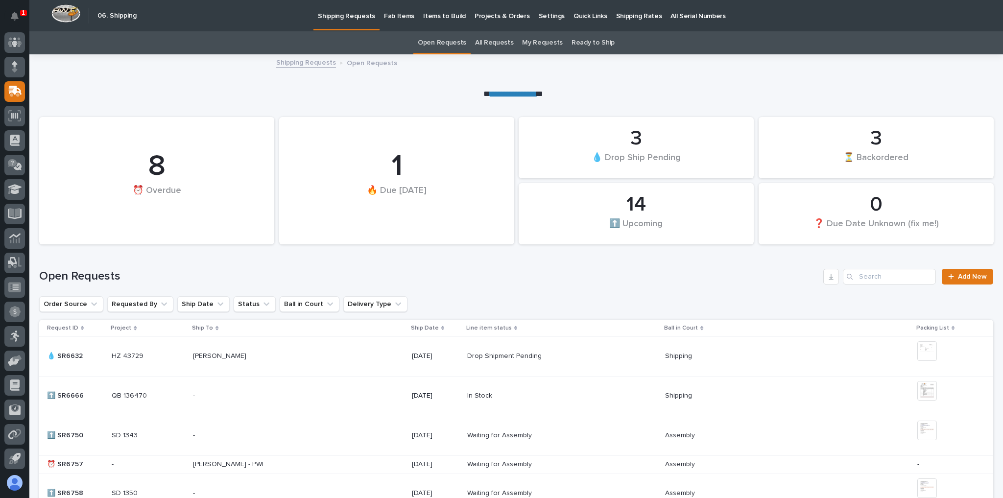
click at [625, 7] on p "Shipping Rates" at bounding box center [639, 10] width 46 height 21
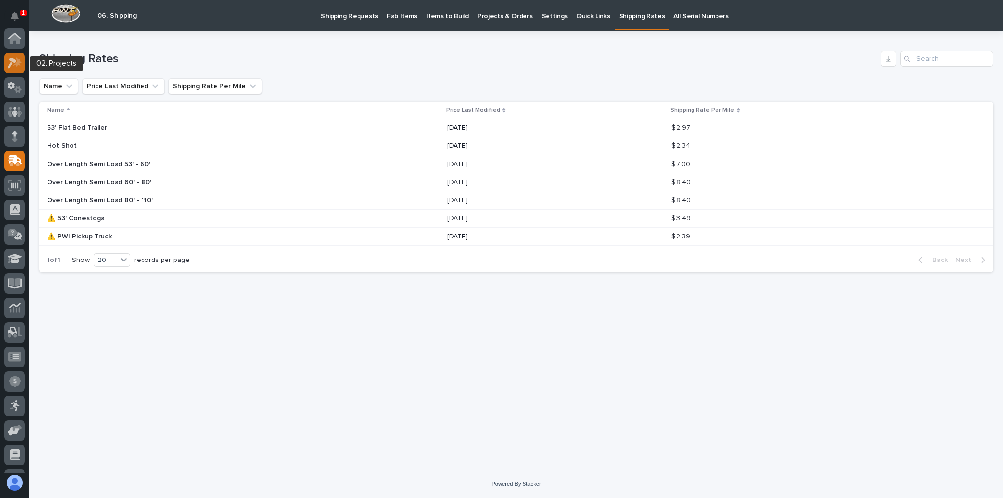
click at [16, 69] on div at bounding box center [14, 63] width 21 height 21
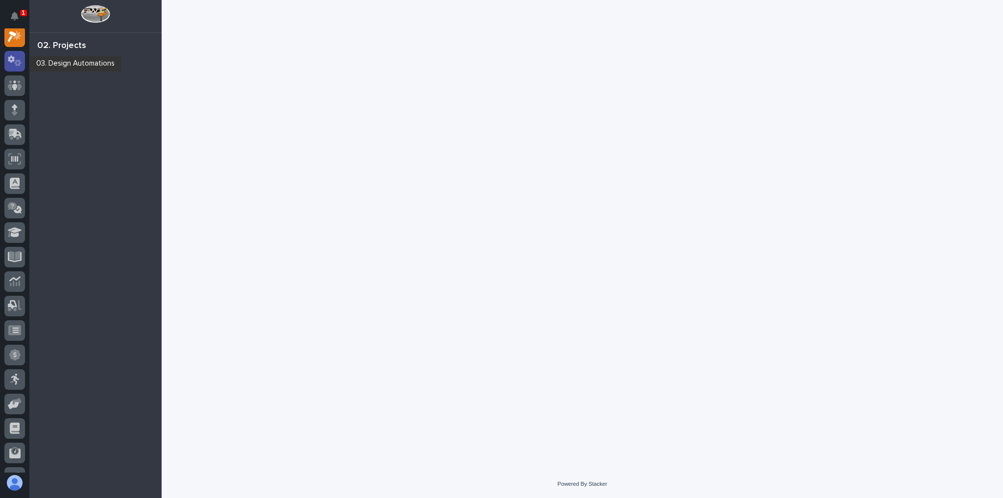
scroll to position [24, 0]
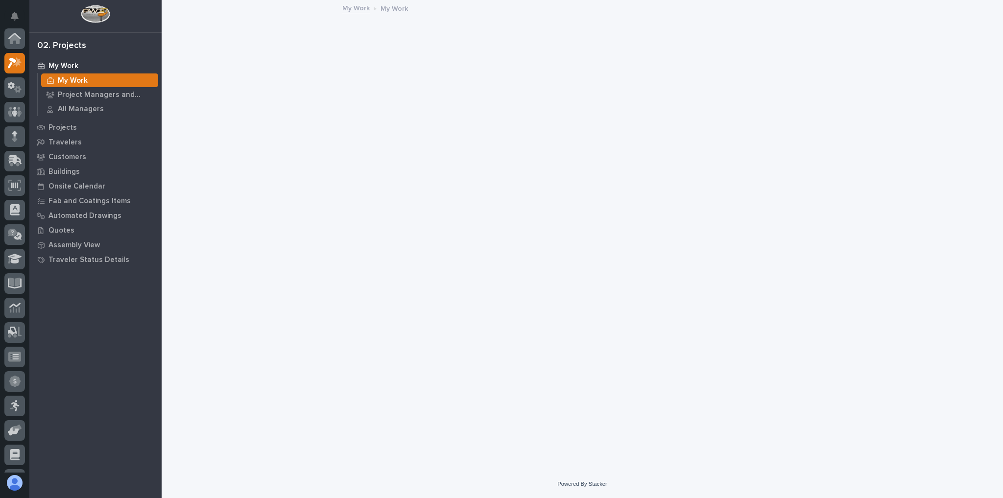
scroll to position [24, 0]
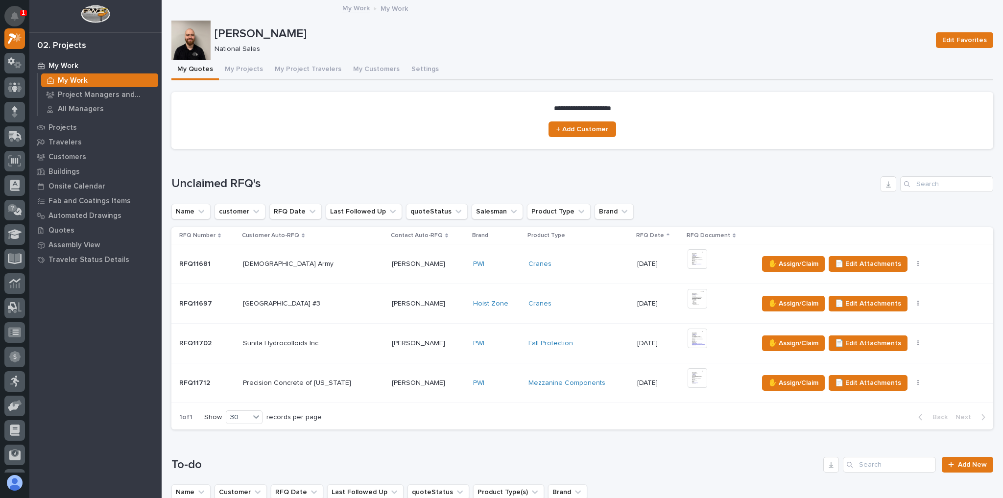
click at [18, 12] on icon "Notifications" at bounding box center [15, 16] width 8 height 9
click at [17, 10] on button "Notifications" at bounding box center [14, 16] width 21 height 21
click at [376, 194] on div "Unclaimed RFQ's Name customer RFQ Date Last Followed Up quoteStatus Salesman Pr…" at bounding box center [582, 303] width 822 height 254
click at [229, 71] on button "My Projects" at bounding box center [244, 70] width 50 height 21
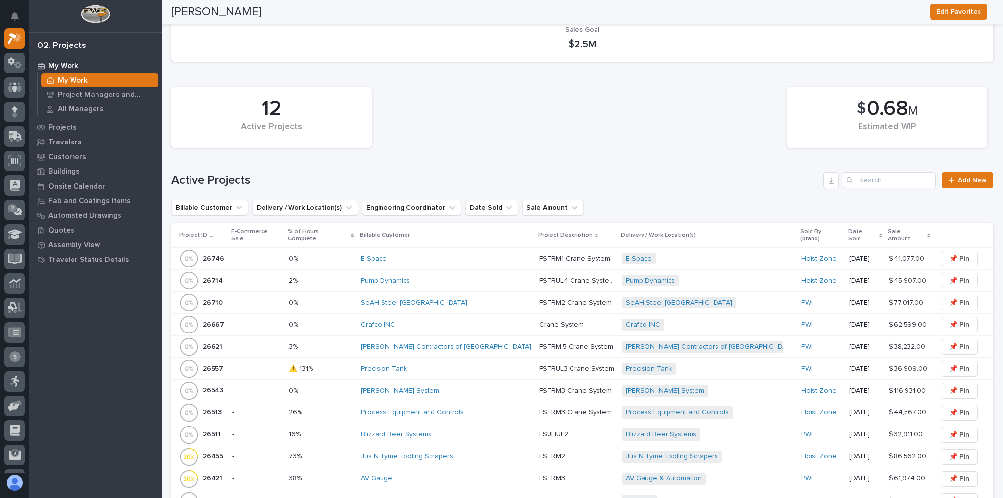
scroll to position [353, 0]
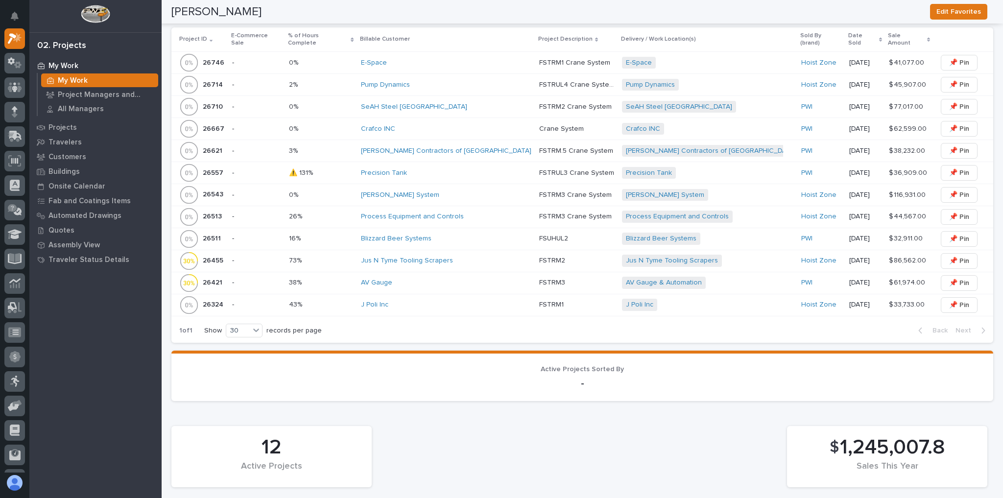
click at [465, 191] on div "Scott System" at bounding box center [446, 195] width 170 height 8
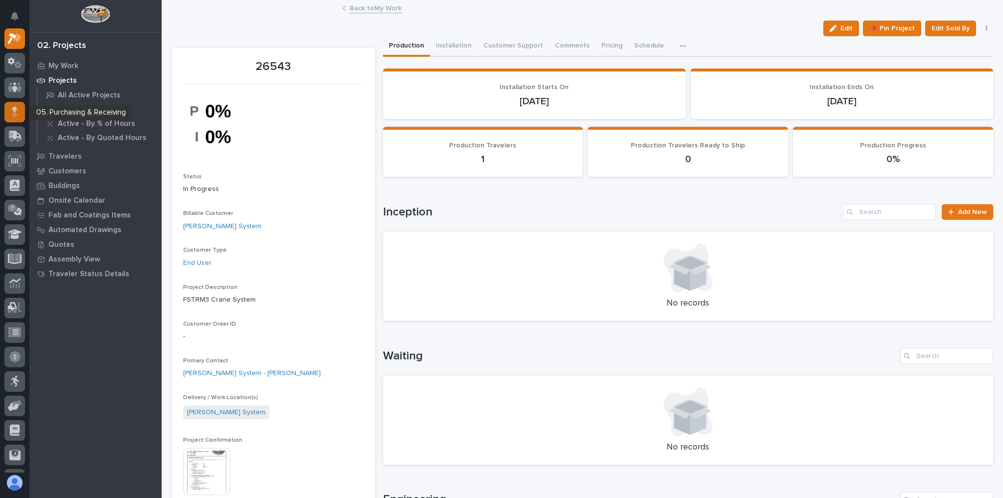
click at [14, 105] on div at bounding box center [14, 112] width 21 height 21
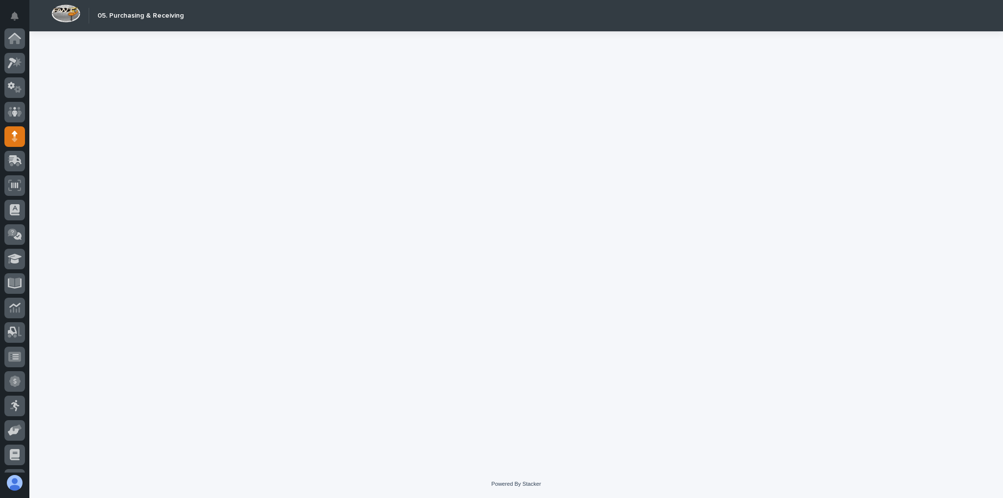
scroll to position [70, 0]
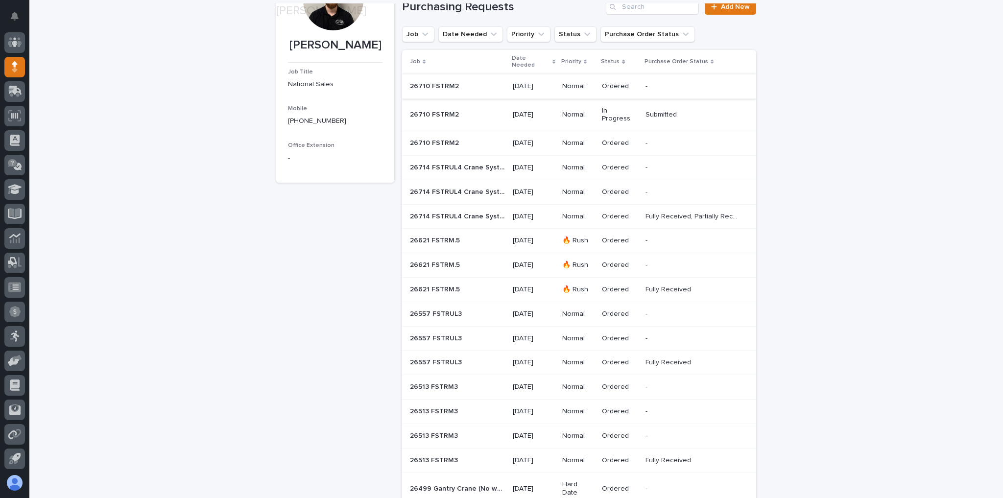
scroll to position [118, 0]
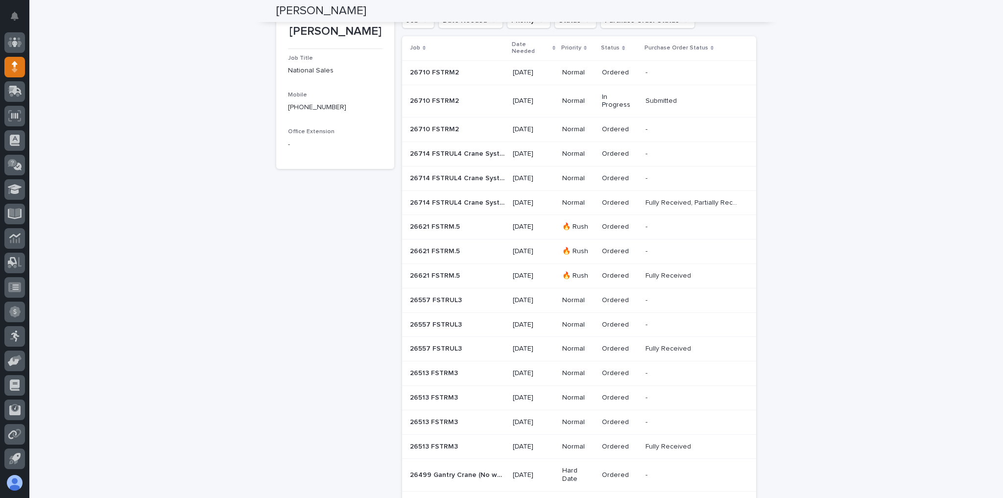
click at [156, 89] on div "Loading... Saving… Loading... Saving… Trent Kautzmann Trent Kautzmann Job Title…" at bounding box center [516, 444] width 974 height 1061
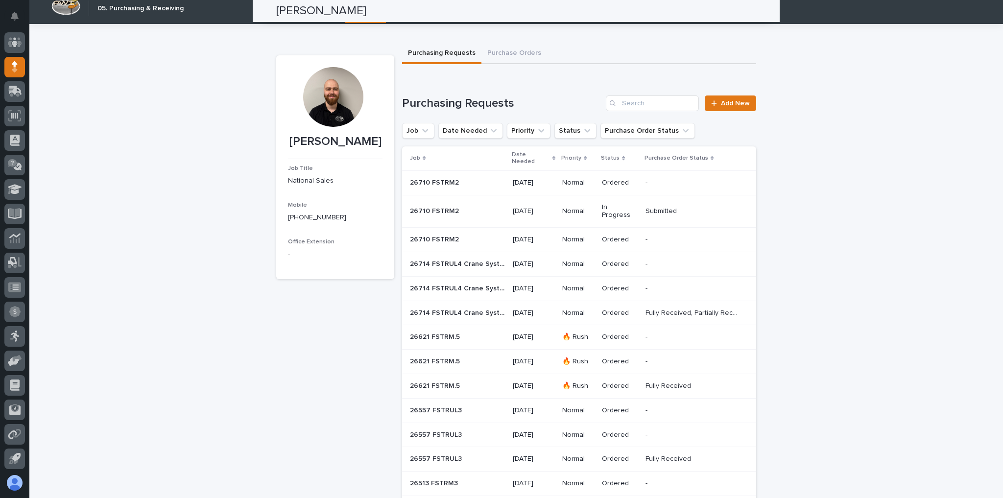
scroll to position [0, 0]
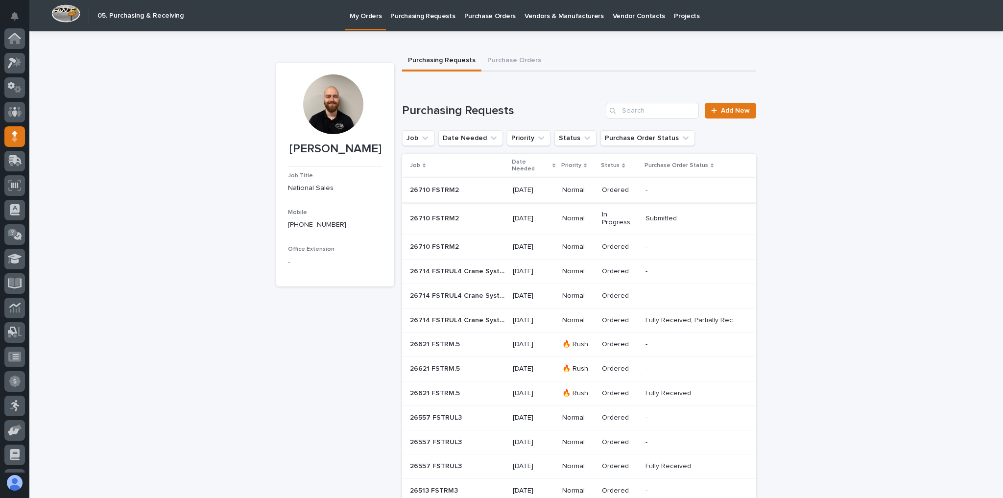
scroll to position [70, 0]
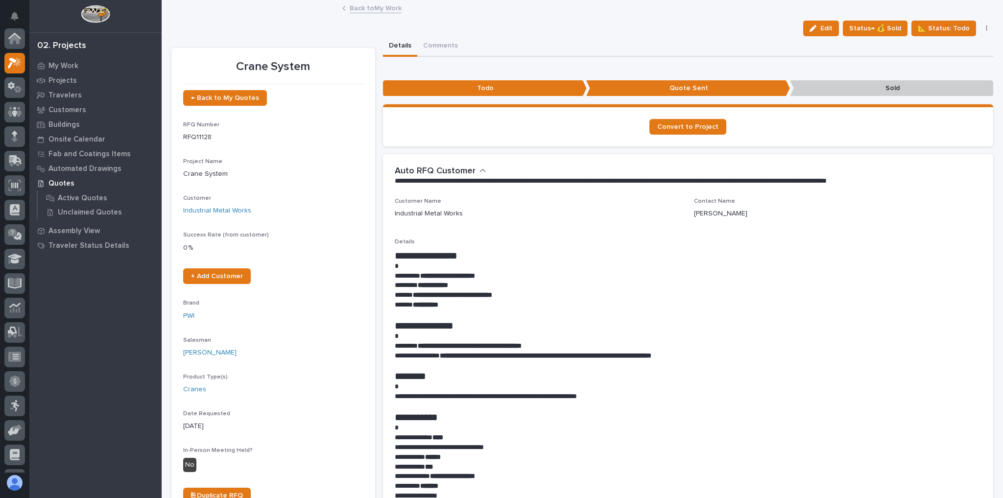
scroll to position [24, 0]
click at [361, 6] on link "Back to My Work" at bounding box center [376, 7] width 52 height 11
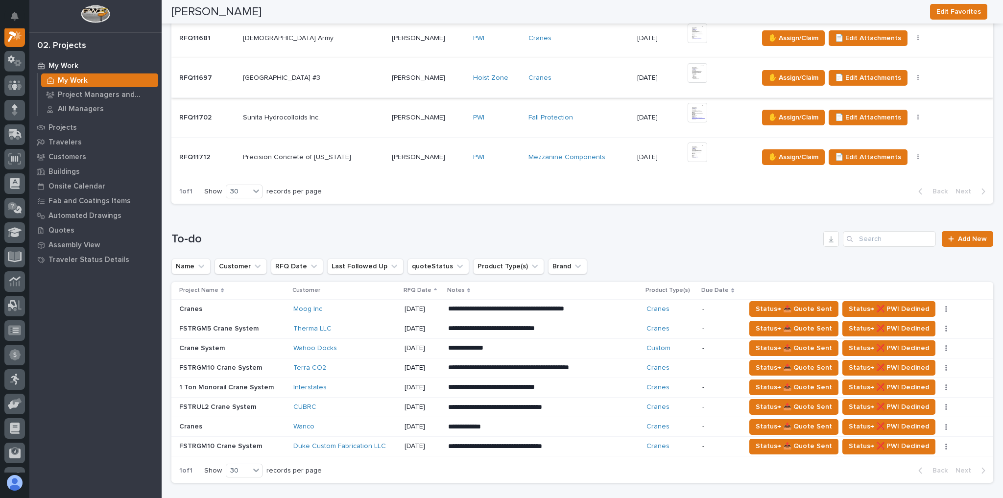
scroll to position [313, 0]
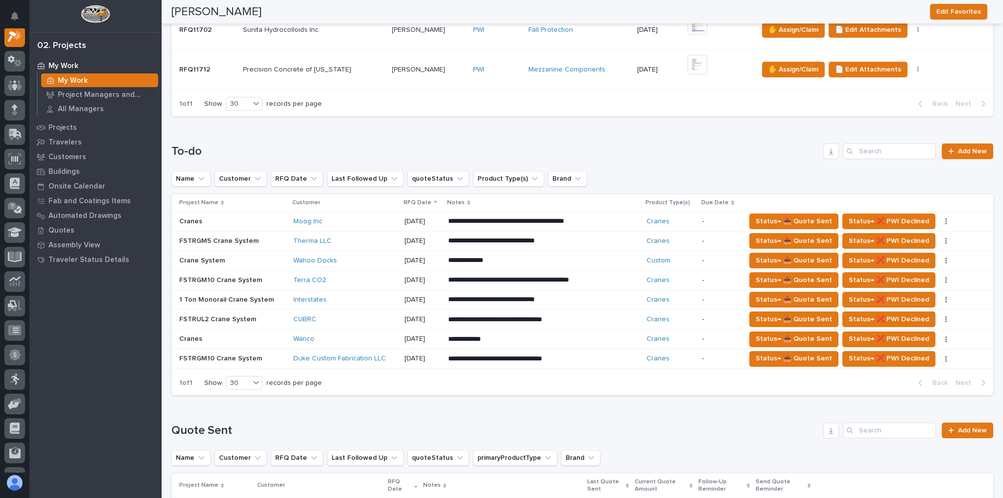
click at [541, 329] on td "**********" at bounding box center [543, 339] width 199 height 20
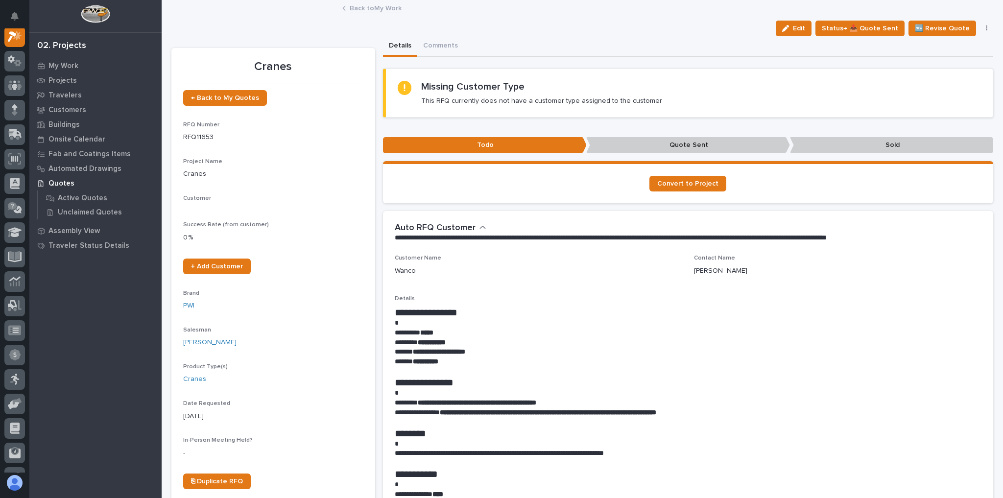
scroll to position [24, 0]
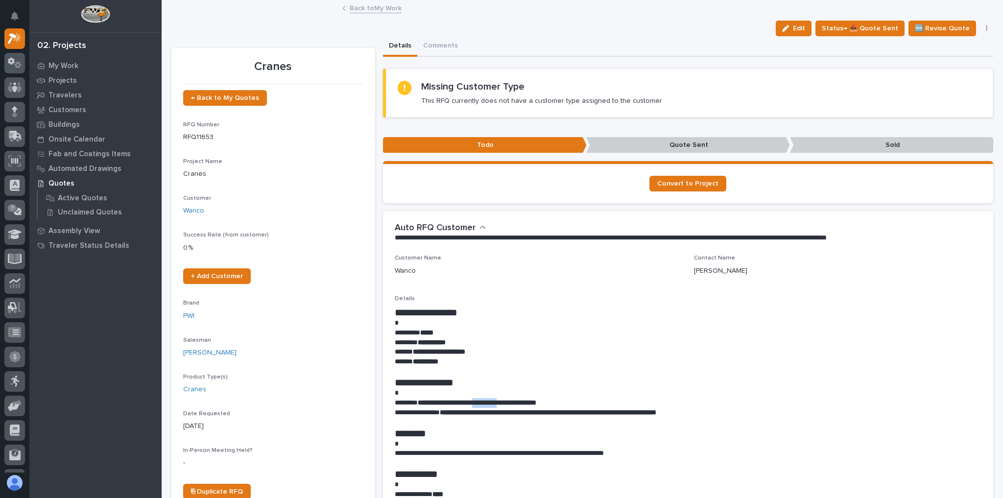
drag, startPoint x: 493, startPoint y: 403, endPoint x: 524, endPoint y: 405, distance: 31.4
click at [524, 405] on p "**********" at bounding box center [686, 403] width 582 height 10
copy strong "**********"
click at [437, 192] on section "Convert to Project" at bounding box center [688, 182] width 611 height 42
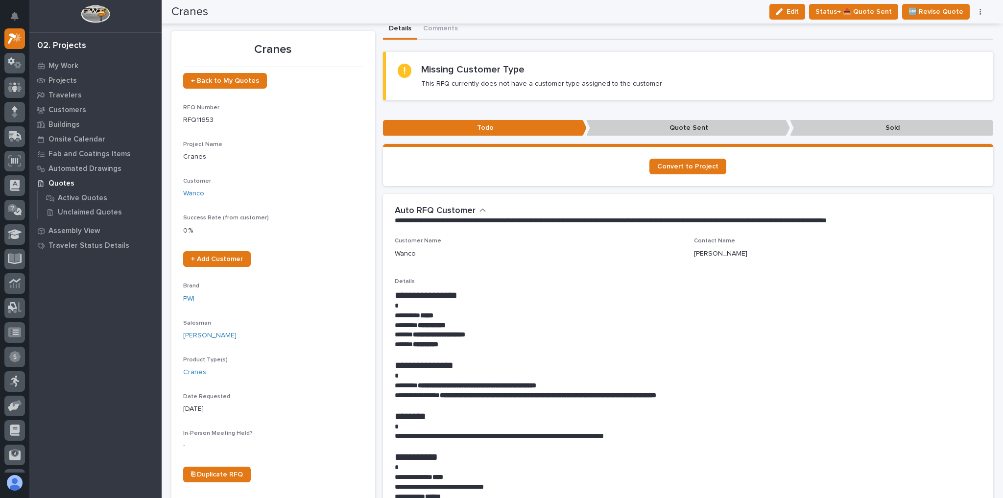
scroll to position [0, 0]
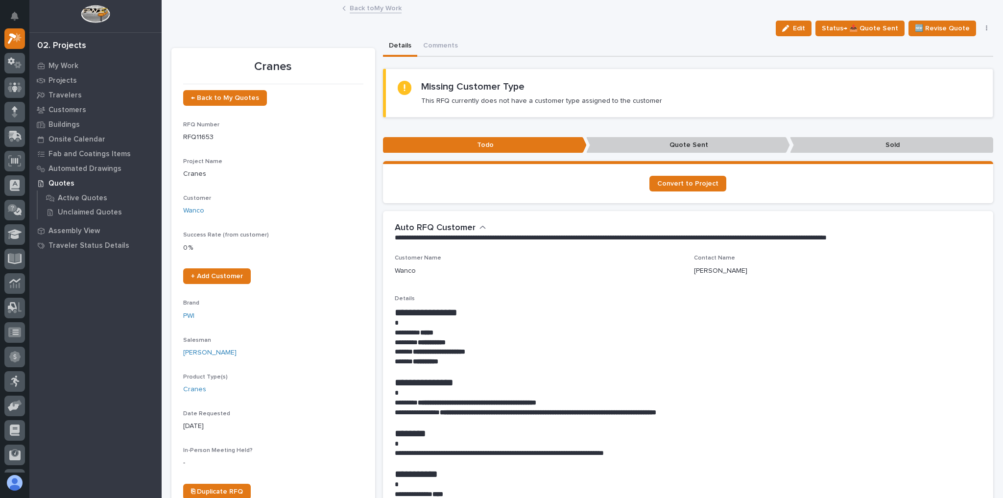
click at [350, 5] on link "Back to My Work" at bounding box center [376, 7] width 52 height 11
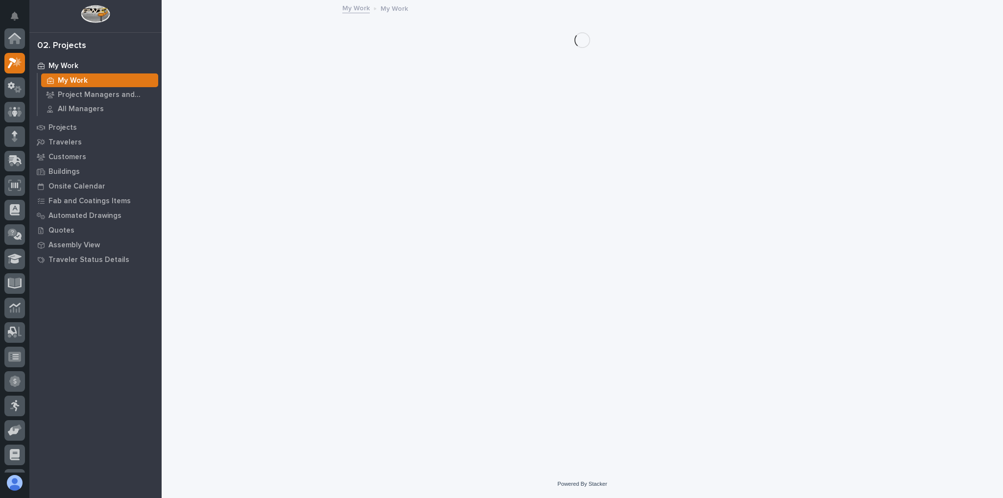
scroll to position [26, 0]
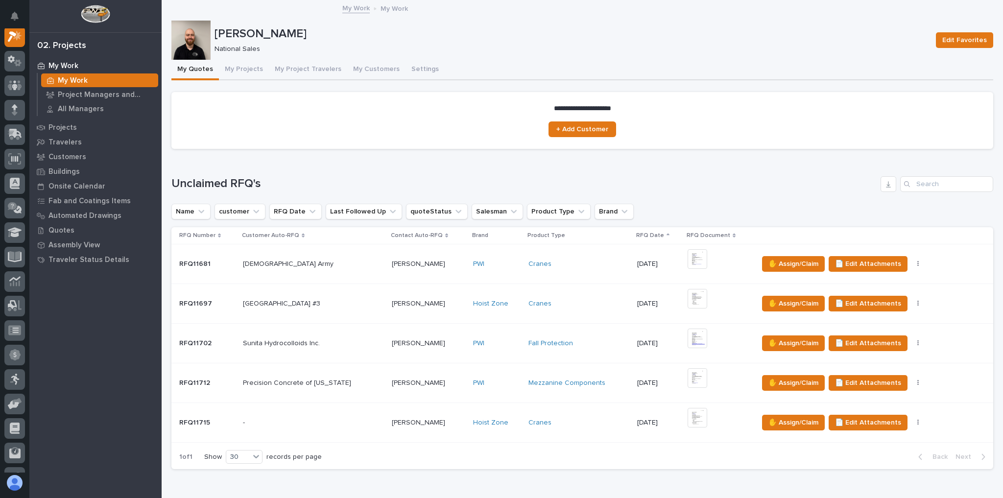
click at [582, 424] on div "Cranes" at bounding box center [578, 423] width 101 height 8
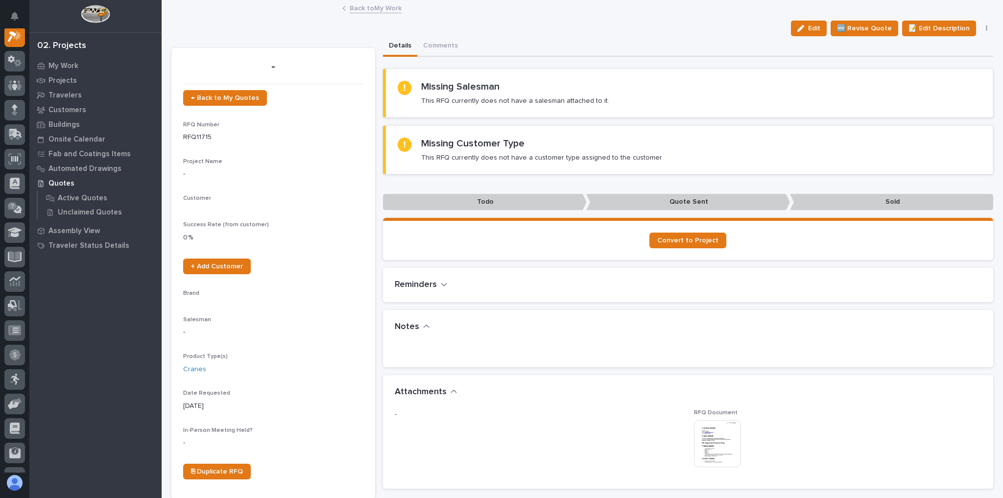
scroll to position [24, 0]
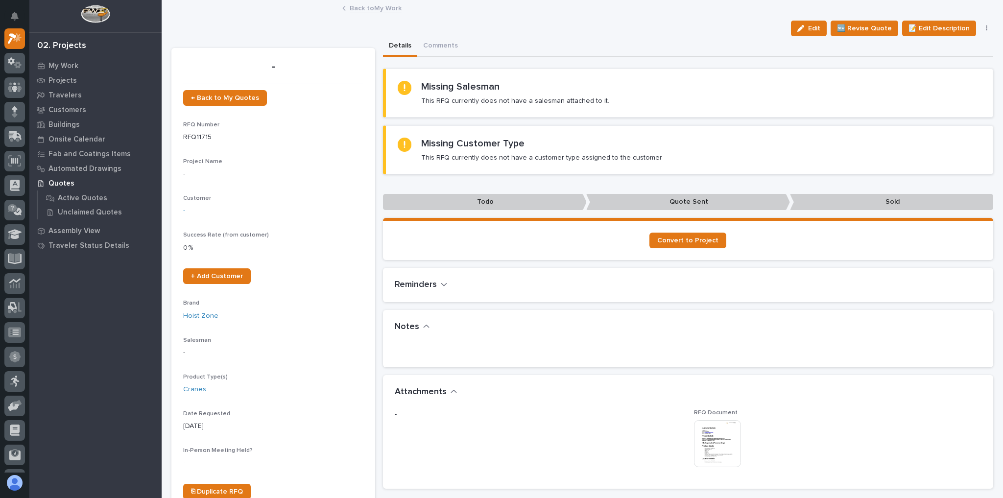
click at [725, 435] on img at bounding box center [717, 443] width 47 height 47
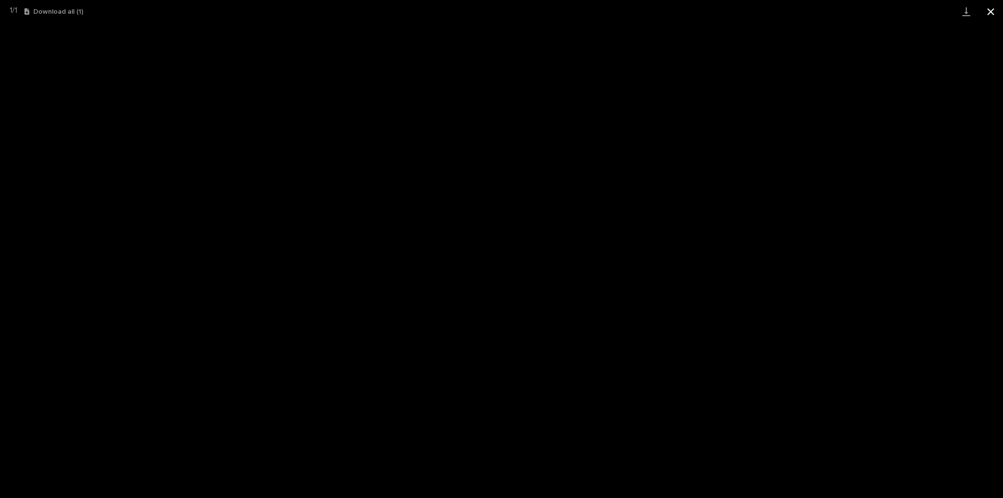
click at [992, 10] on button "Close gallery" at bounding box center [990, 11] width 24 height 23
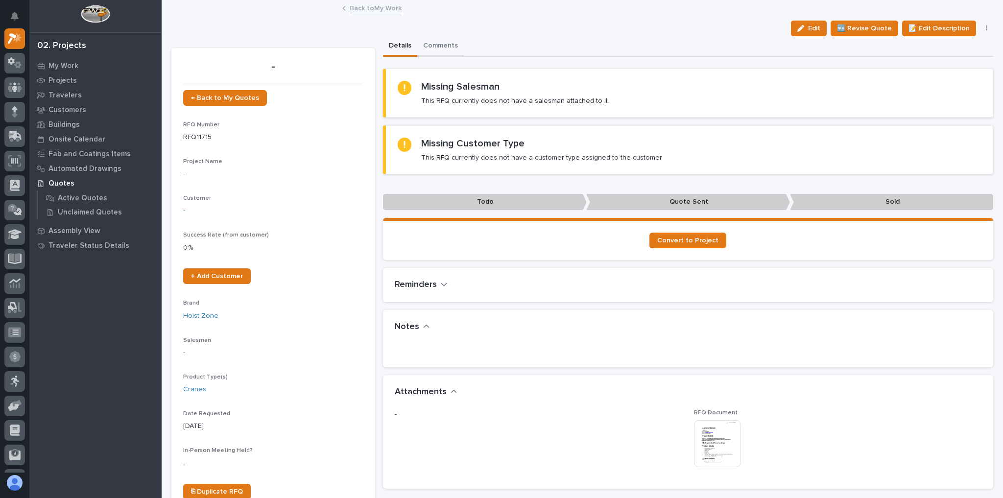
click at [428, 45] on button "Comments" at bounding box center [440, 46] width 47 height 21
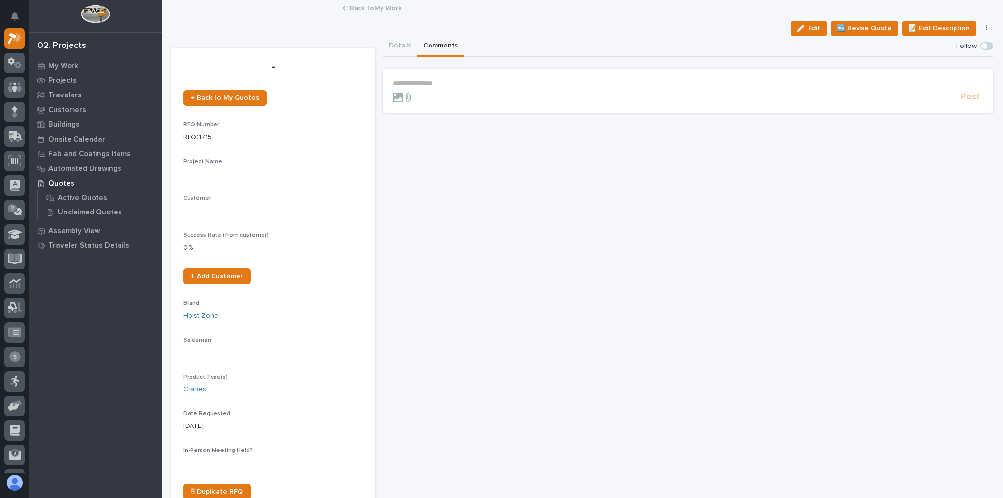
click at [438, 84] on p "**********" at bounding box center [688, 83] width 591 height 8
click at [965, 103] on span "Post" at bounding box center [970, 101] width 19 height 11
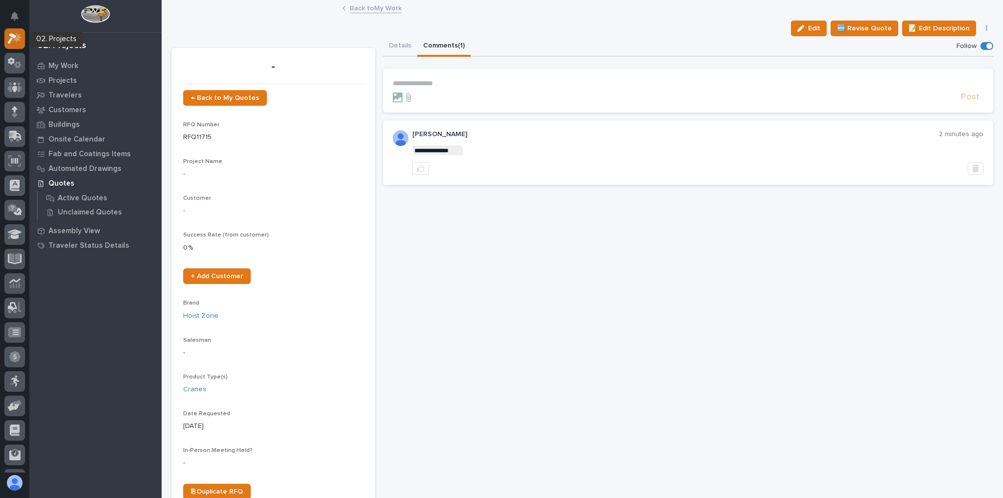
click at [22, 39] on div at bounding box center [14, 38] width 21 height 21
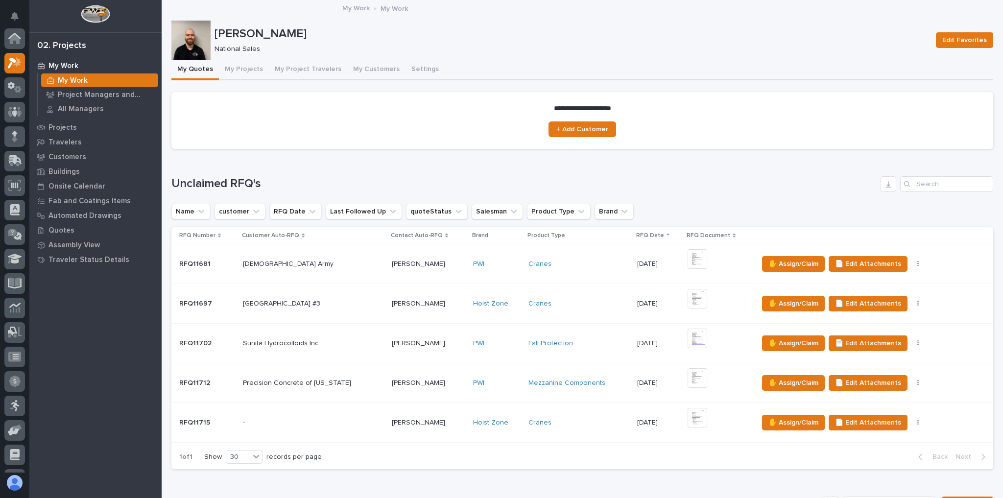
scroll to position [24, 0]
click at [360, 430] on td "- -" at bounding box center [313, 423] width 149 height 40
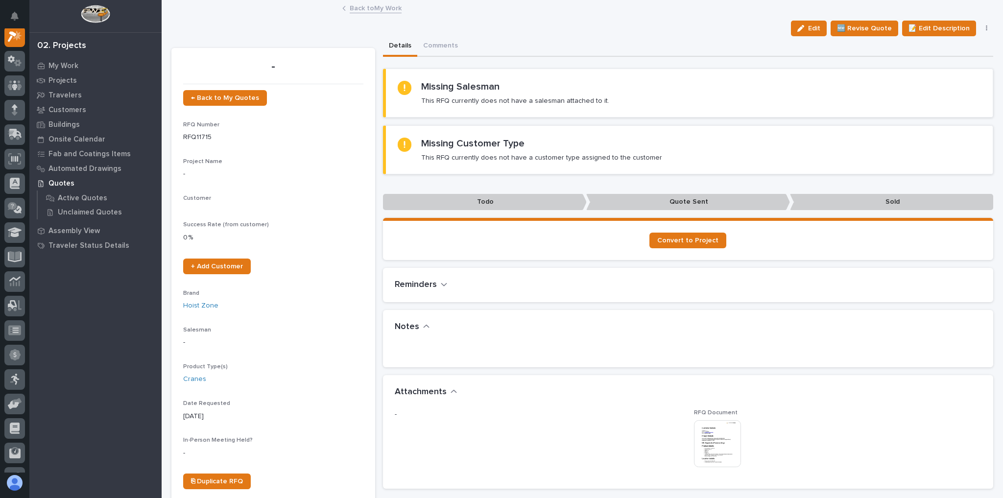
scroll to position [24, 0]
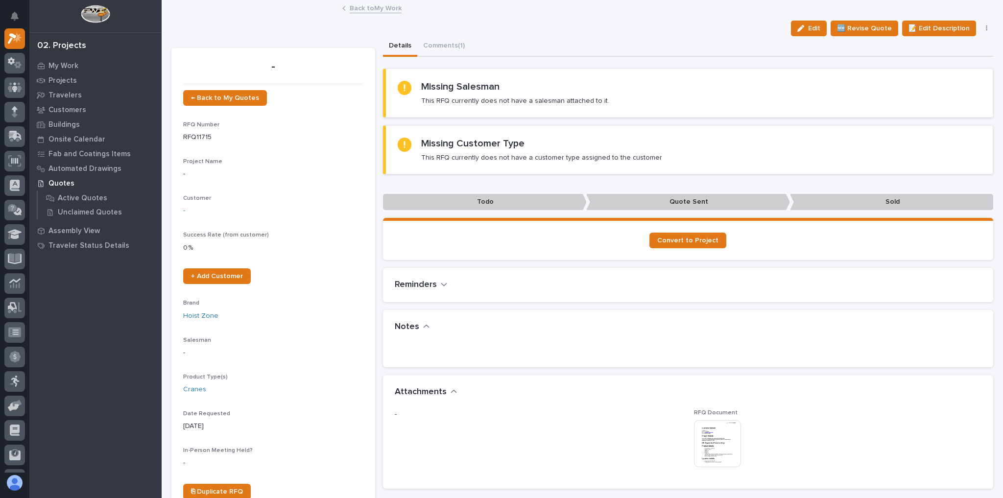
click at [724, 439] on img at bounding box center [717, 443] width 47 height 47
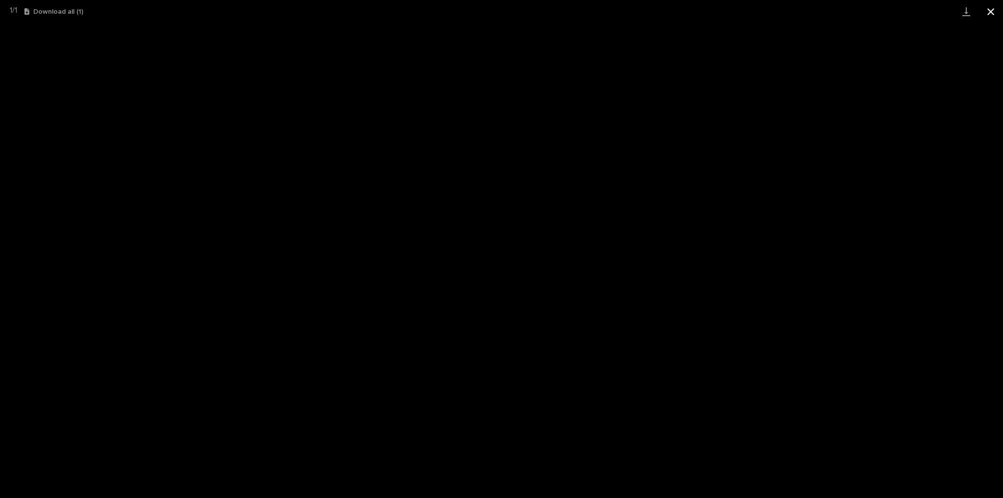
click at [985, 9] on button "Close gallery" at bounding box center [990, 11] width 24 height 23
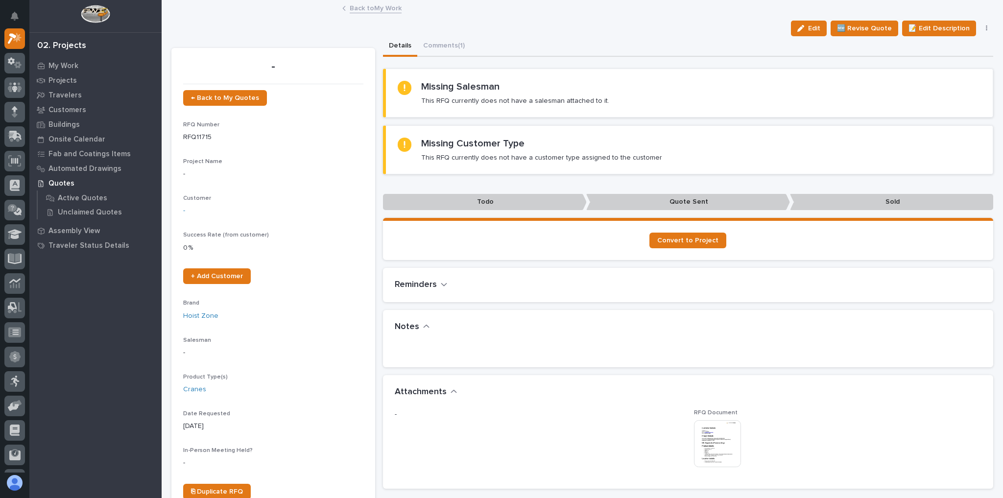
click at [377, 14] on div "Back to My Work" at bounding box center [582, 9] width 490 height 14
click at [376, 5] on link "Back to My Work" at bounding box center [376, 7] width 52 height 11
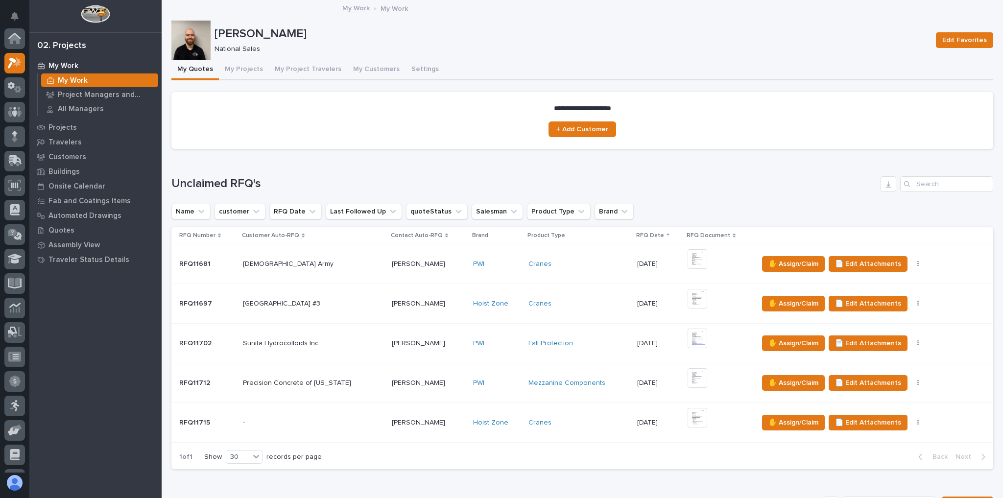
scroll to position [26, 0]
click at [927, 189] on input "Search" at bounding box center [946, 184] width 93 height 16
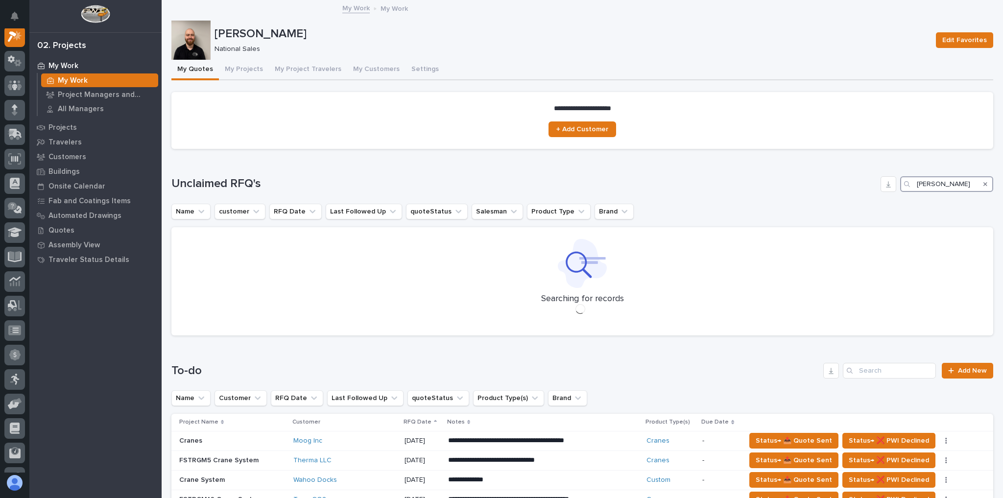
type input "walter koski"
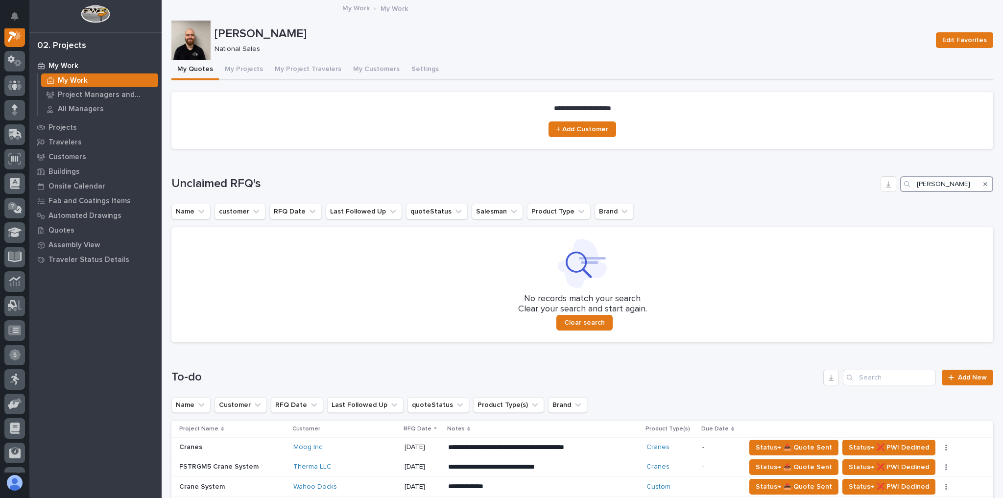
drag, startPoint x: 952, startPoint y: 185, endPoint x: 899, endPoint y: 185, distance: 52.9
click at [900, 186] on div "walter koski" at bounding box center [946, 184] width 93 height 16
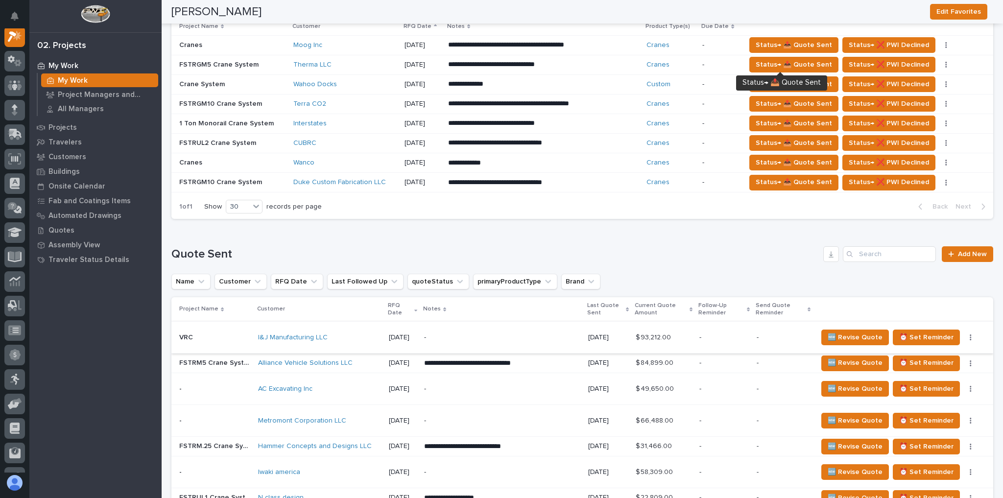
scroll to position [588, 0]
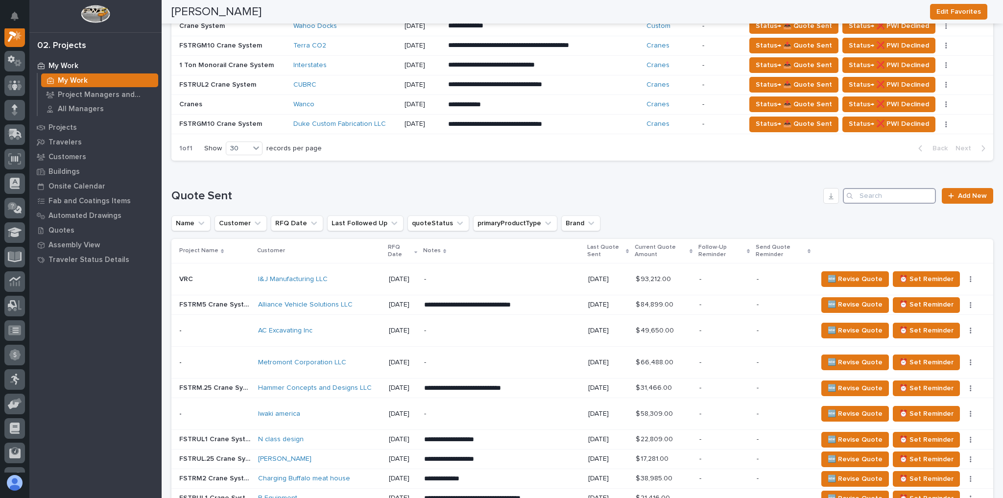
click at [881, 191] on input "Search" at bounding box center [889, 196] width 93 height 16
drag, startPoint x: 878, startPoint y: 193, endPoint x: 796, endPoint y: 218, distance: 85.5
click at [795, 225] on div "Name Customer RFQ Date Last Followed Up quoteStatus primaryProductType Brand" at bounding box center [582, 223] width 822 height 16
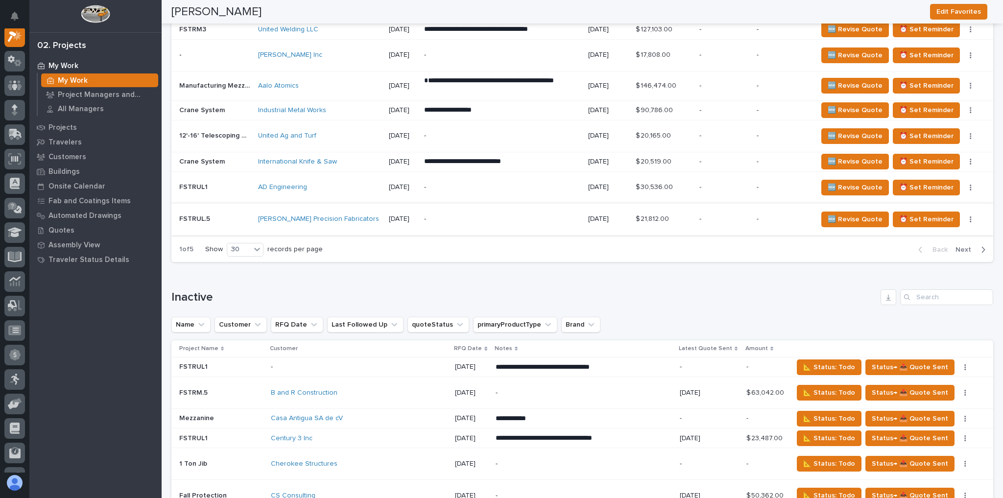
scroll to position [1371, 0]
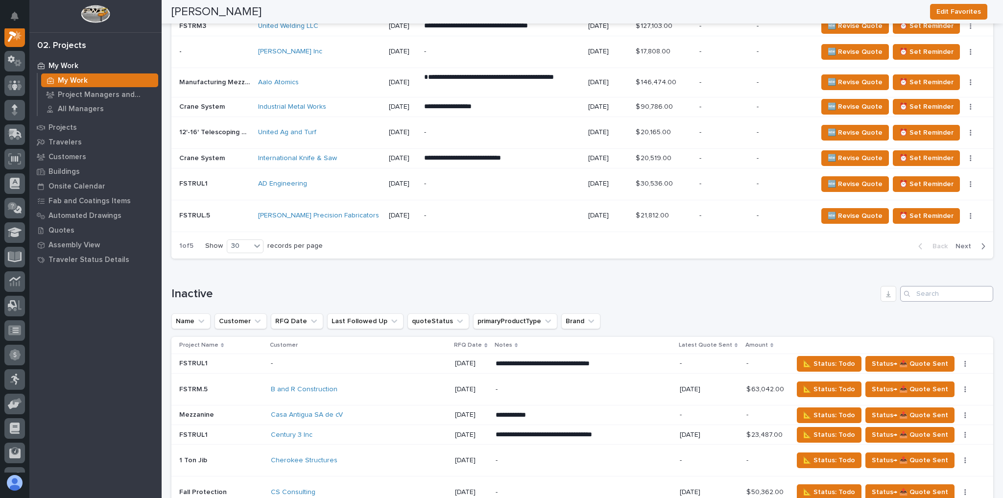
click at [911, 286] on div "Search" at bounding box center [946, 294] width 93 height 16
click at [911, 286] on input "Search" at bounding box center [946, 294] width 93 height 16
paste input "walter koski"
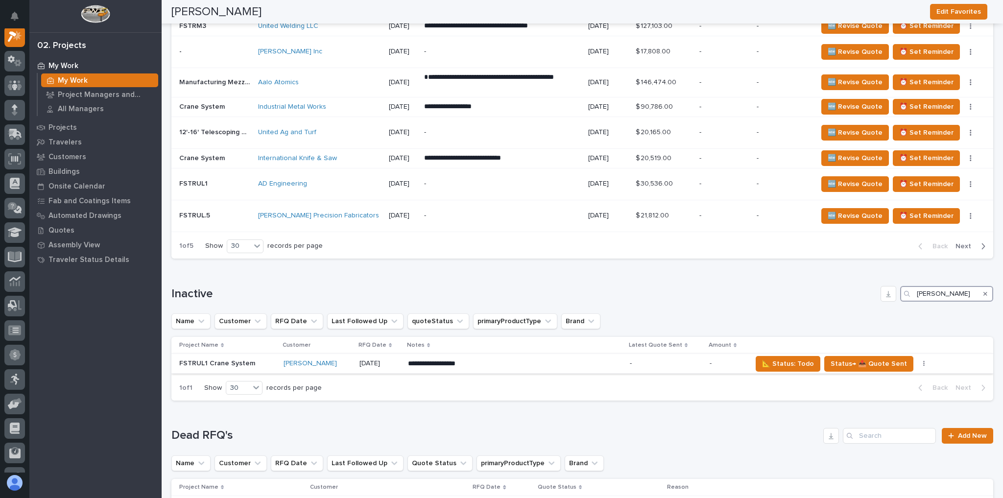
type input "walter koski"
click at [510, 359] on div "**********" at bounding box center [515, 364] width 214 height 18
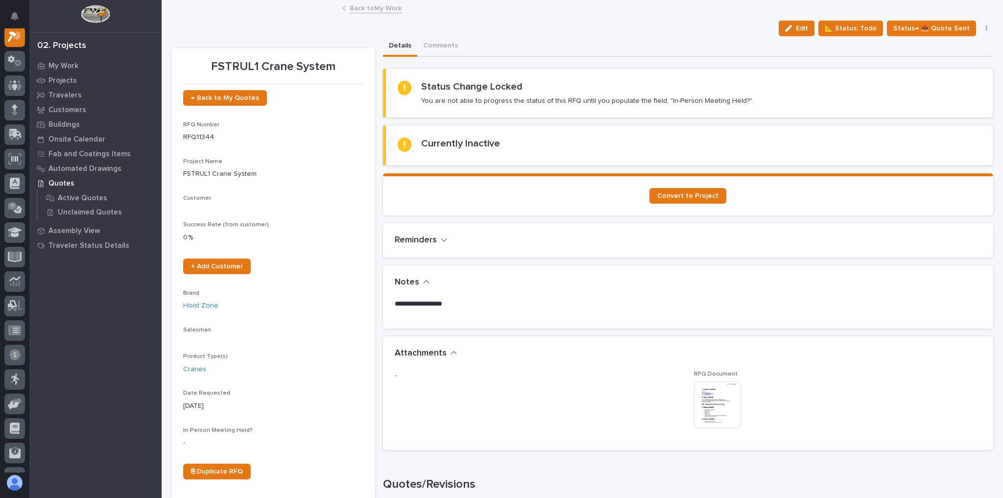
scroll to position [24, 0]
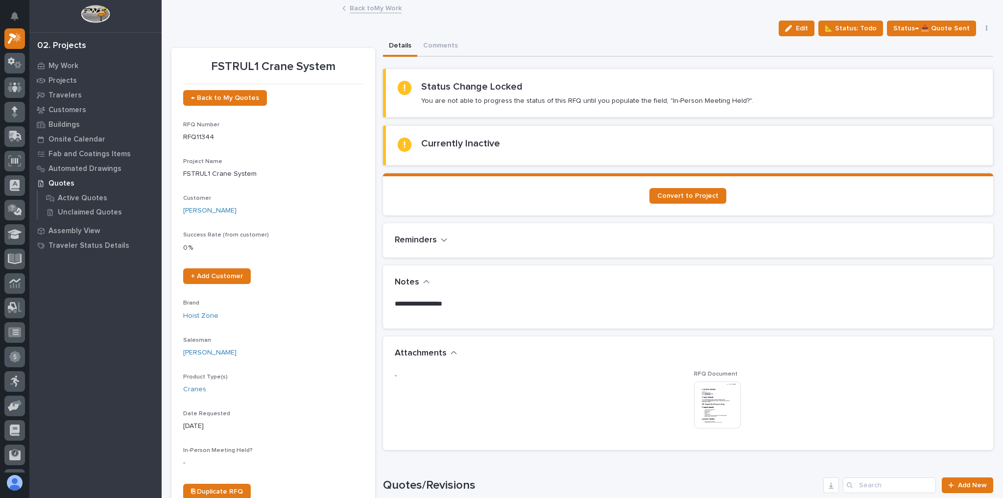
click at [726, 400] on img at bounding box center [717, 404] width 47 height 47
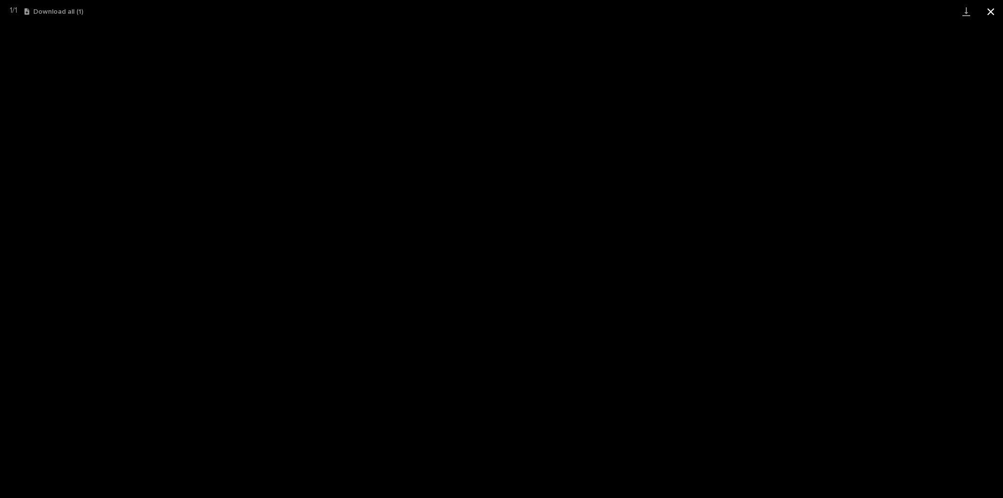
click at [991, 12] on button "Close gallery" at bounding box center [990, 11] width 24 height 23
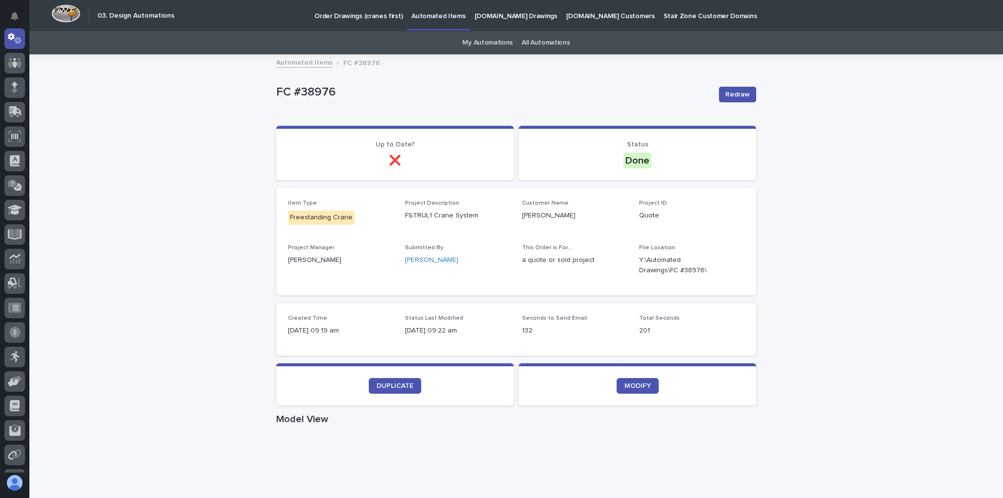
click at [406, 373] on section "DUPLICATE" at bounding box center [395, 384] width 238 height 42
click at [405, 381] on link "DUPLICATE" at bounding box center [395, 386] width 52 height 16
